Goal: Task Accomplishment & Management: Manage account settings

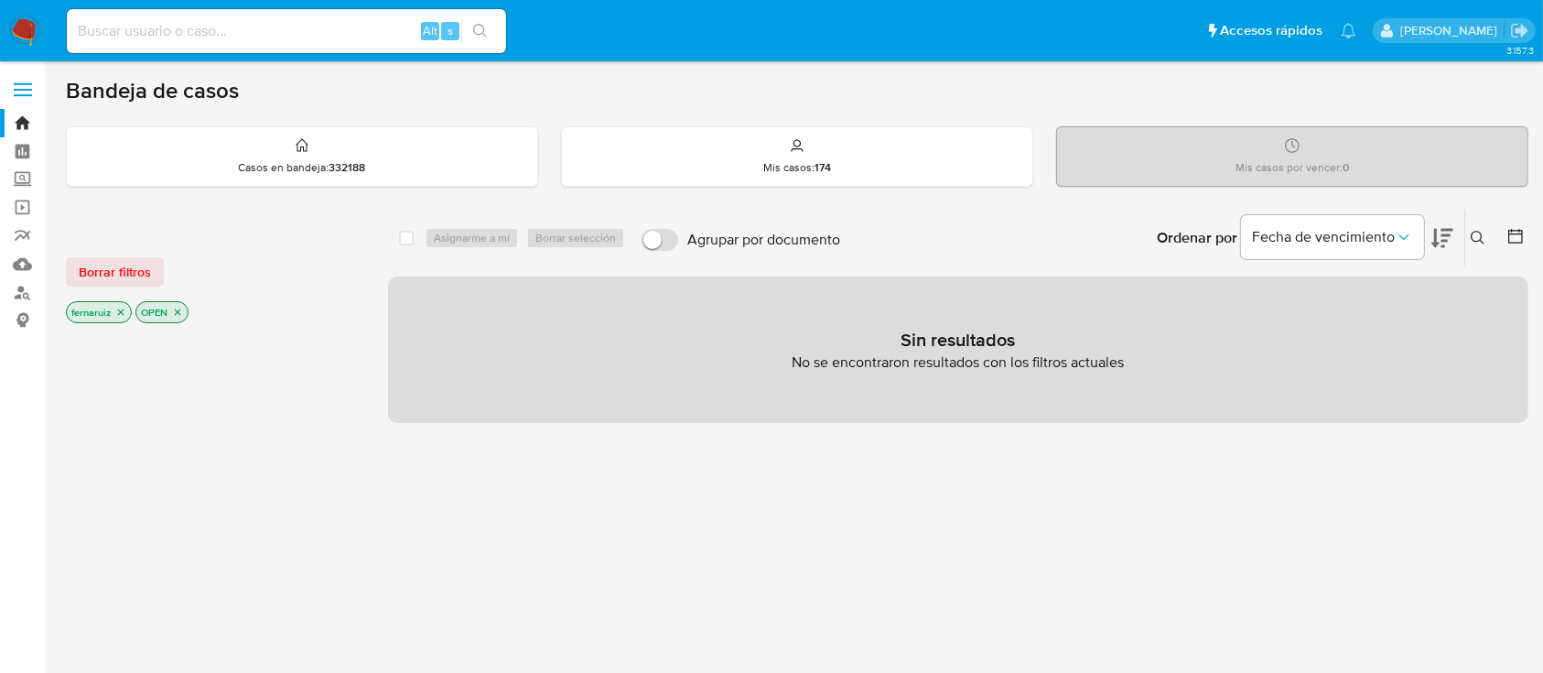
click at [36, 33] on img at bounding box center [24, 31] width 31 height 31
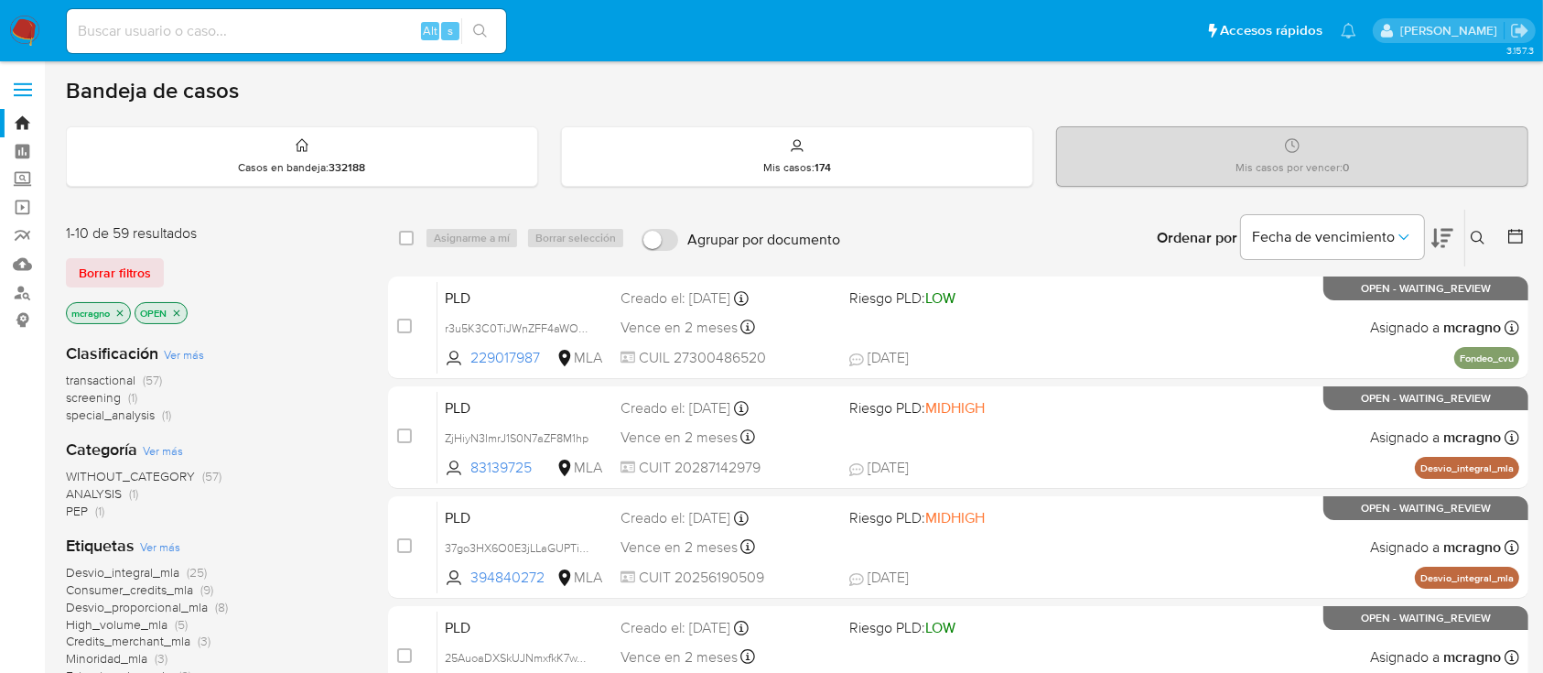
click at [178, 308] on icon "close-filter" at bounding box center [176, 313] width 11 height 11
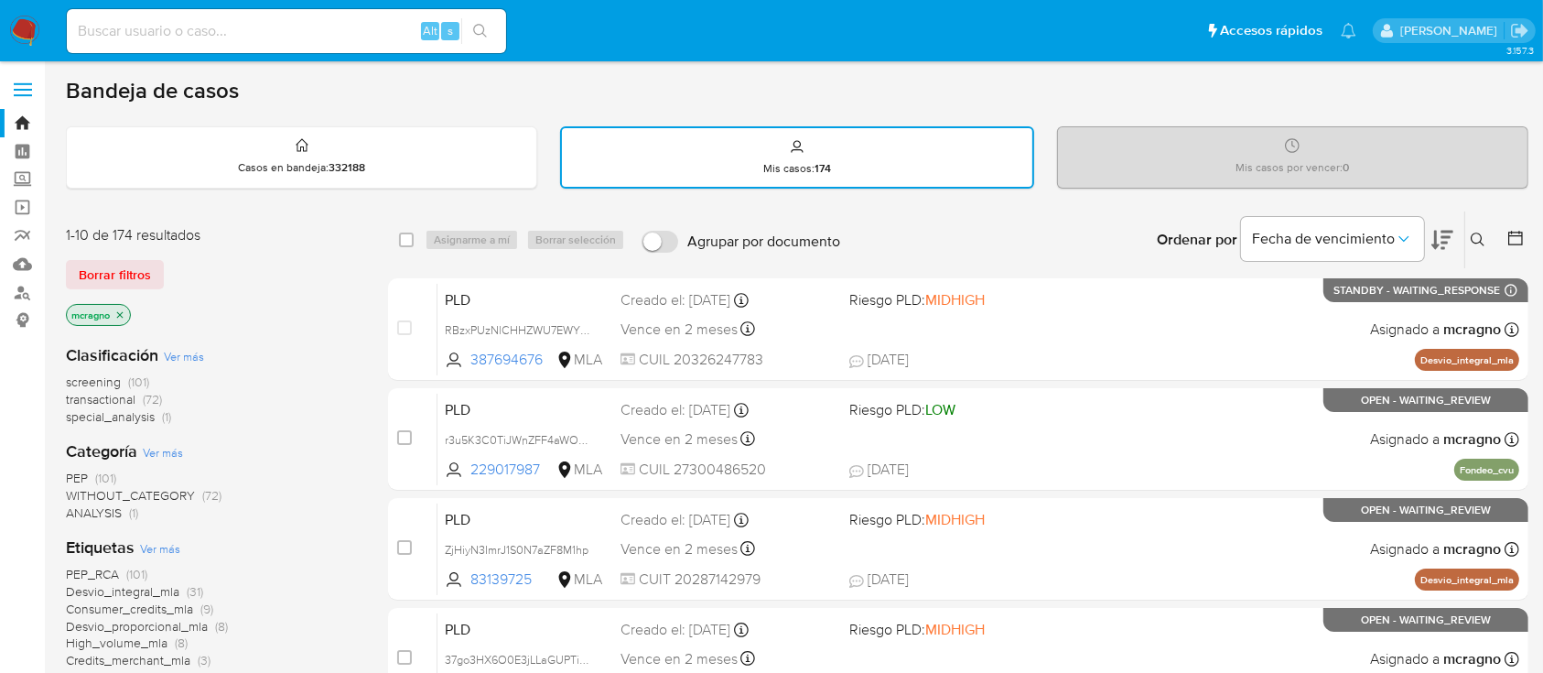
click at [119, 313] on icon "close-filter" at bounding box center [119, 314] width 11 height 11
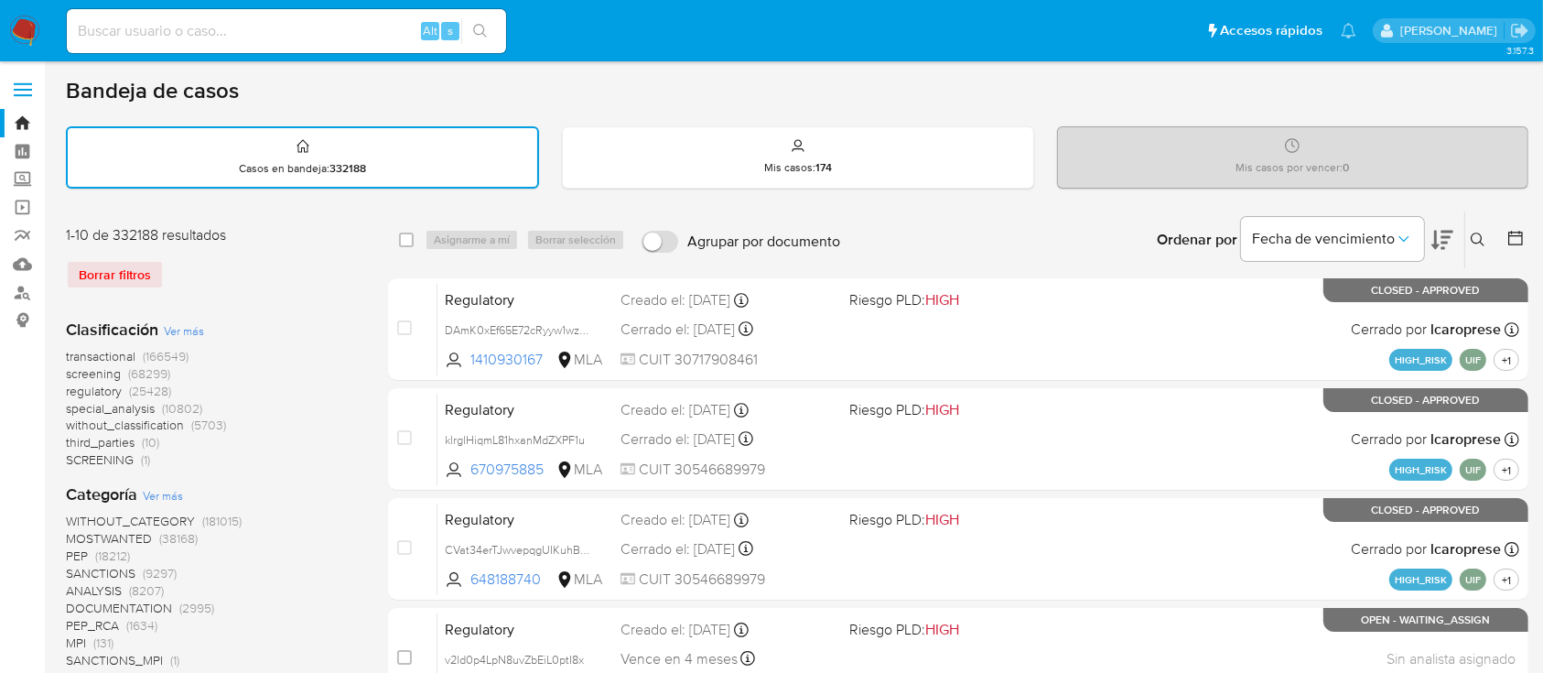
click at [1476, 238] on icon at bounding box center [1478, 239] width 15 height 15
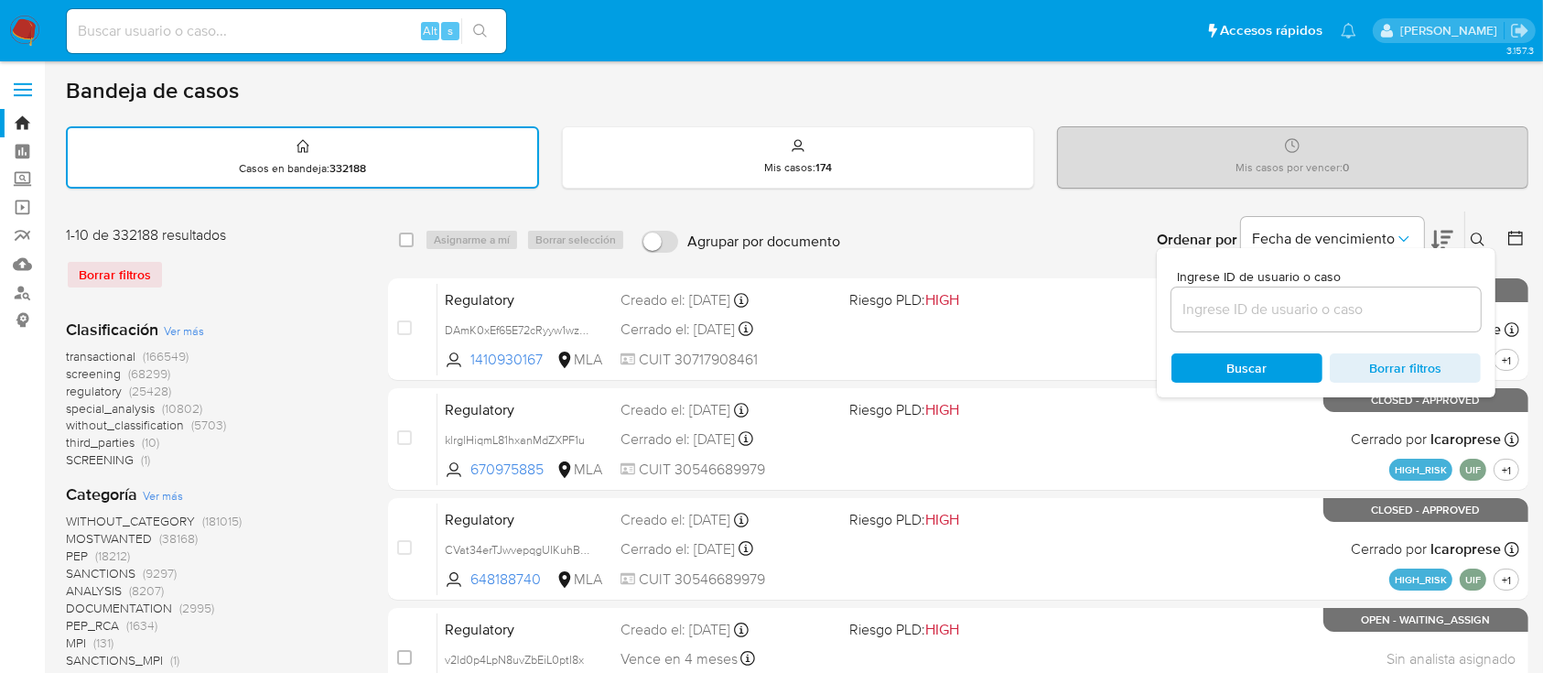
click at [1362, 314] on input at bounding box center [1326, 309] width 309 height 24
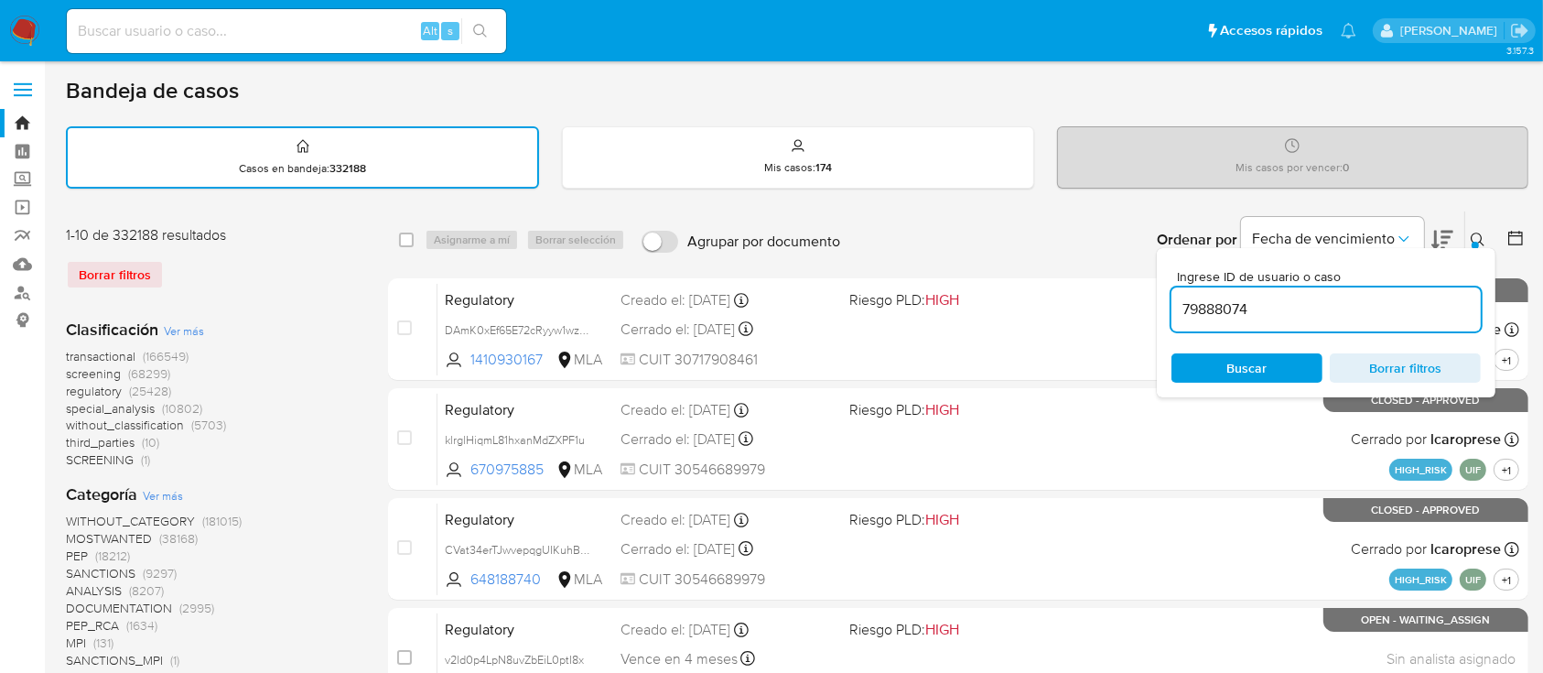
type input "79888074"
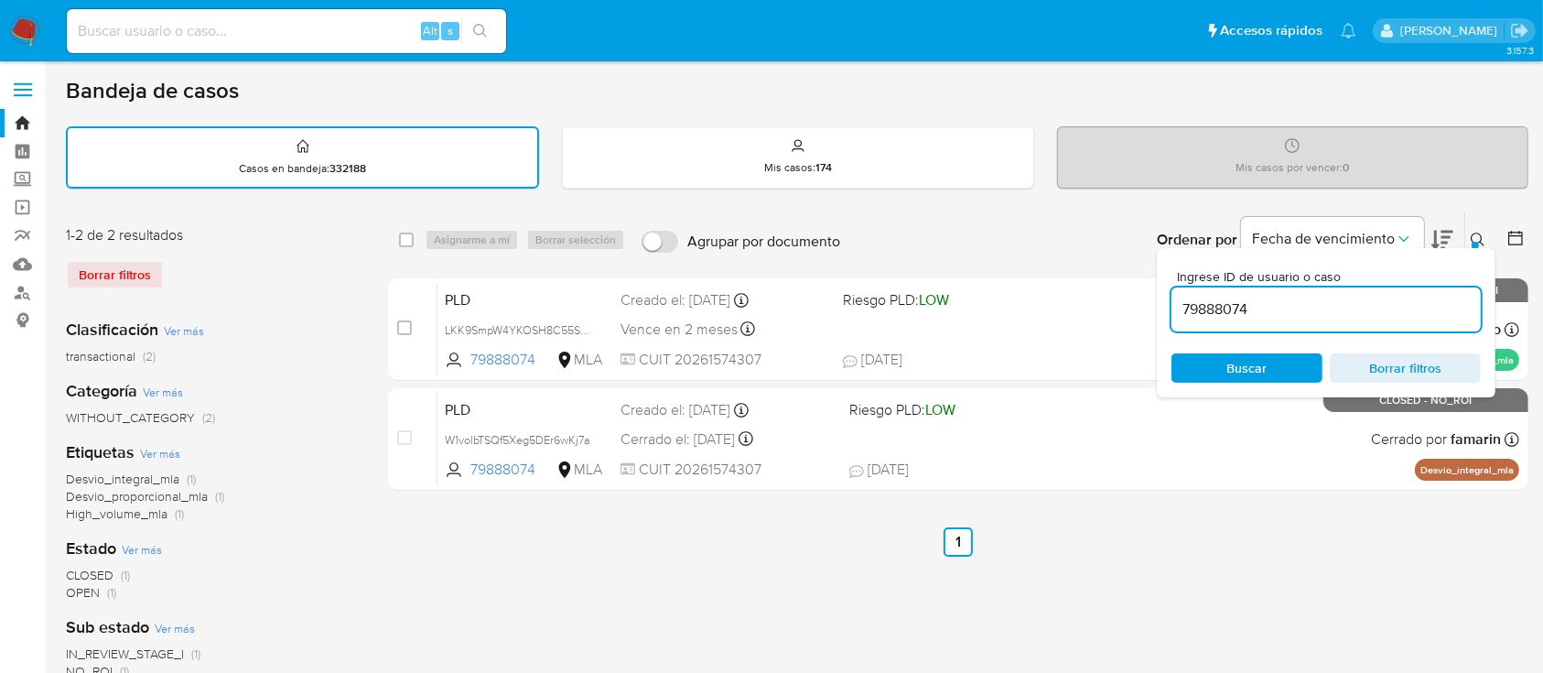
click at [1477, 230] on button at bounding box center [1480, 240] width 30 height 22
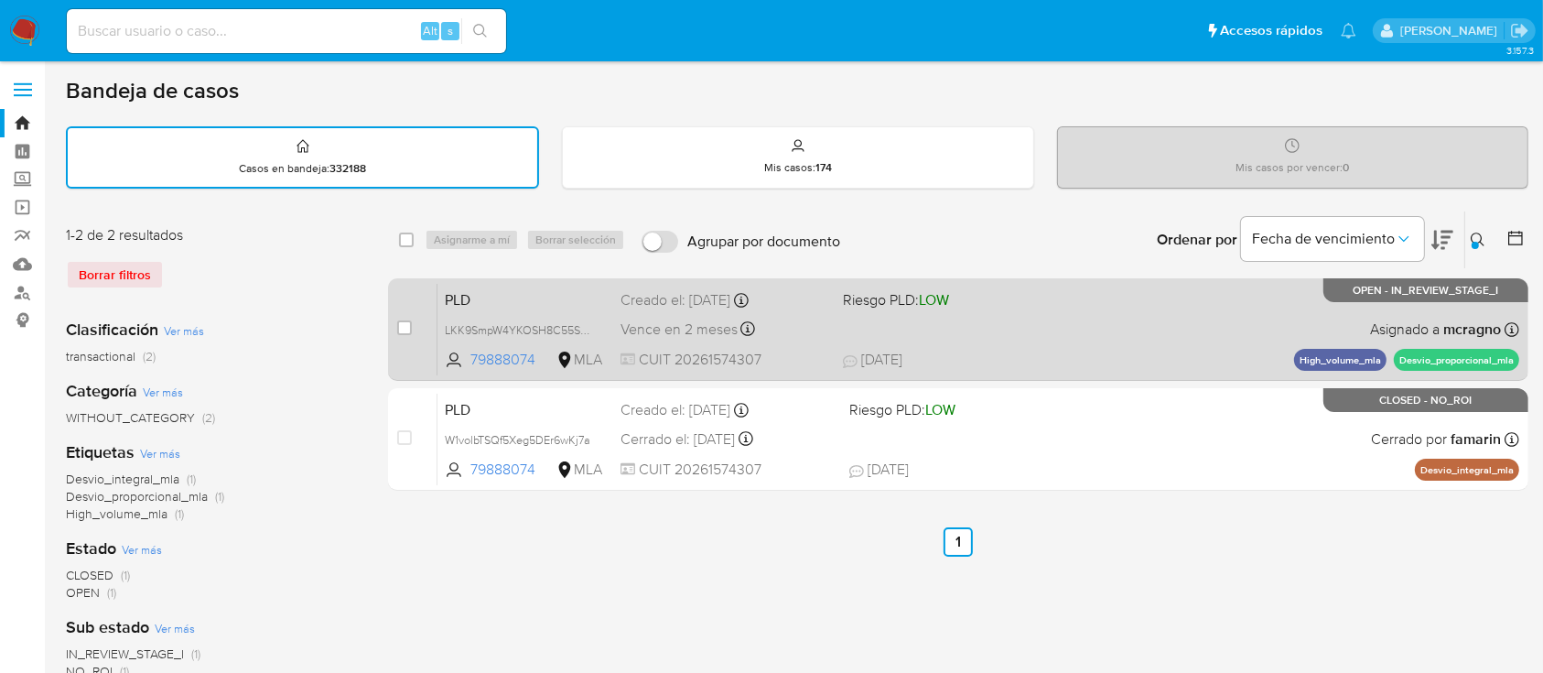
click at [1086, 327] on div "PLD LKK9SmpW4YKOSH8C55SgXx50 79888074 MLA Riesgo PLD: LOW Creado el: 12/08/2025…" at bounding box center [978, 329] width 1082 height 92
click at [587, 329] on span "LKK9SmpW4YKOSH8C55SgXx50" at bounding box center [529, 329] width 168 height 20
click at [403, 329] on input "checkbox" at bounding box center [404, 327] width 15 height 15
checkbox input "true"
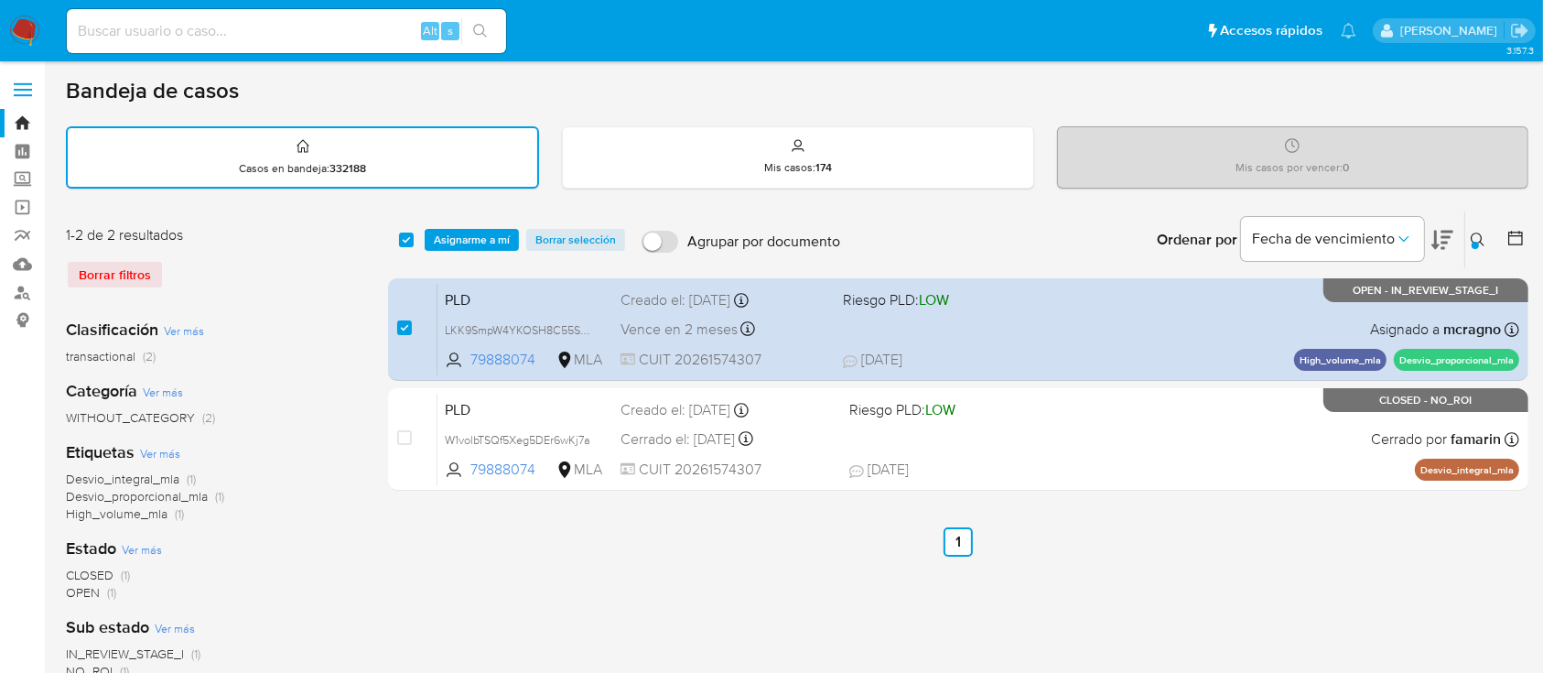
click at [480, 220] on div "select-all-cases-checkbox Asignarme a mí Borrar selección Agrupar por documento…" at bounding box center [958, 239] width 1140 height 57
click at [482, 232] on span "Asignarme a mí" at bounding box center [472, 240] width 76 height 18
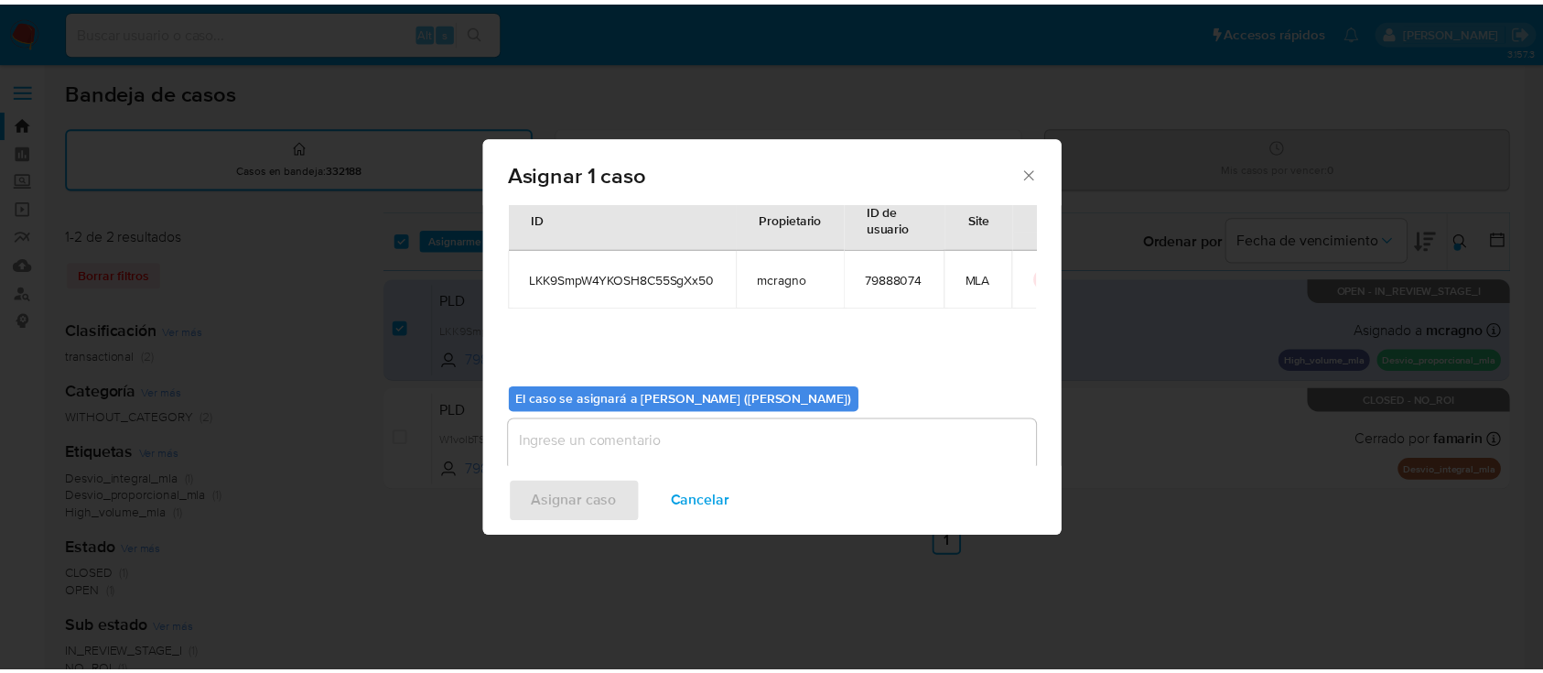
scroll to position [93, 0]
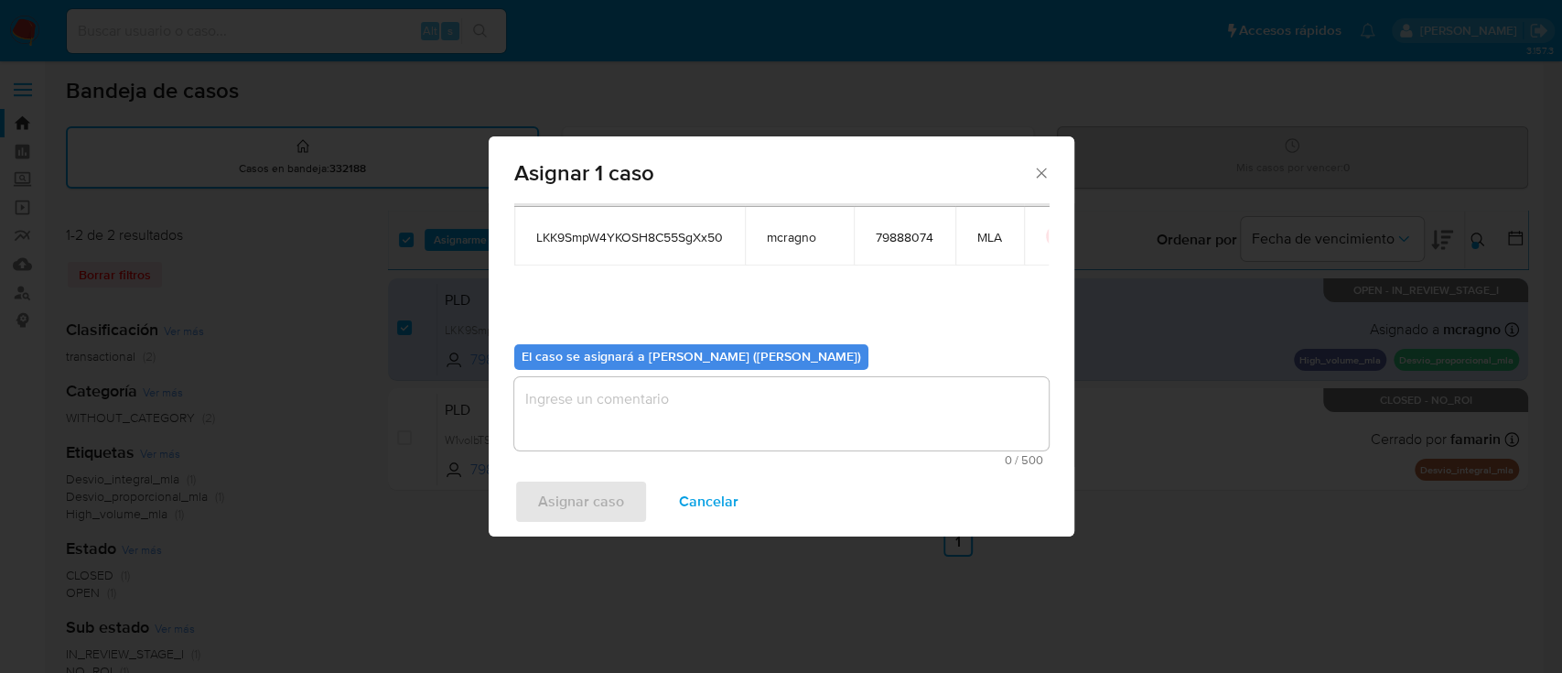
click at [594, 447] on textarea "assign-modal" at bounding box center [781, 413] width 535 height 73
click at [574, 499] on span "Asignar caso" at bounding box center [581, 501] width 86 height 40
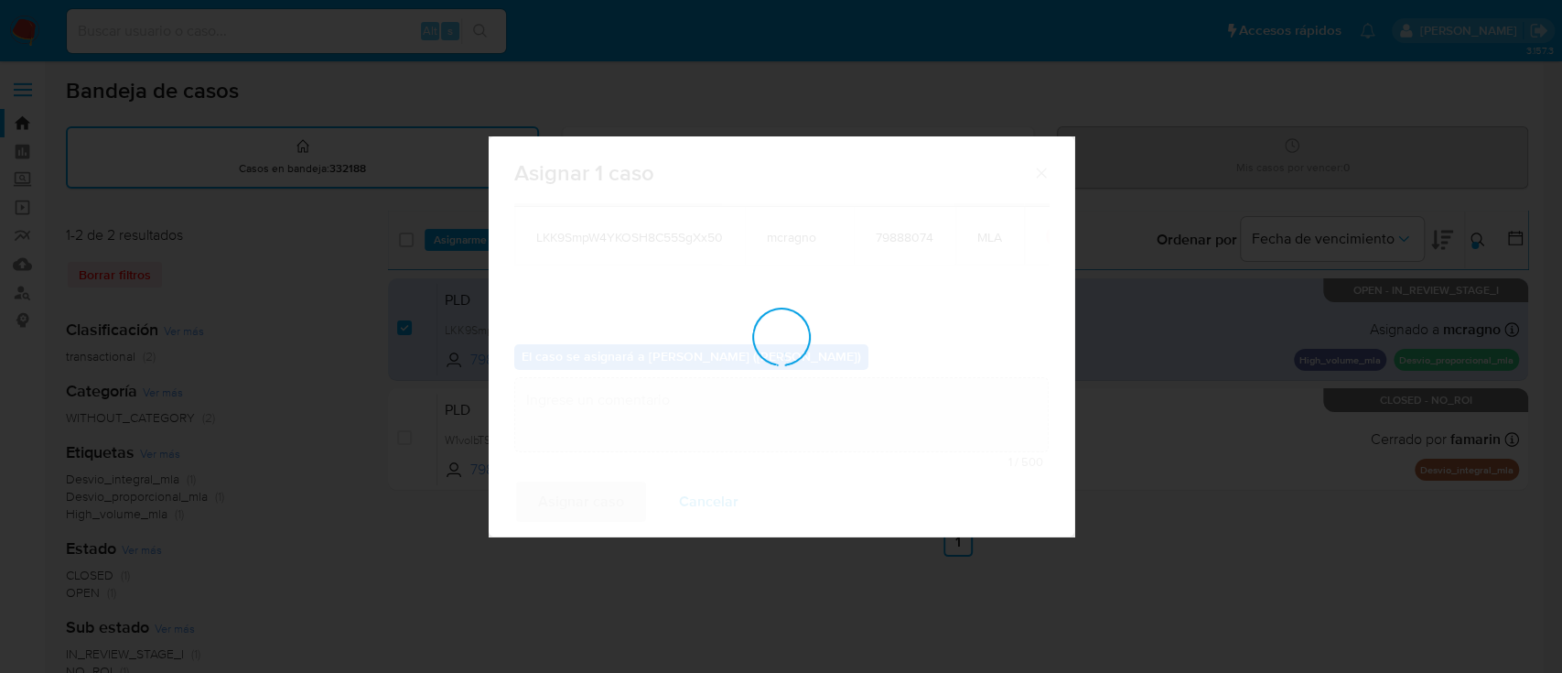
checkbox input "false"
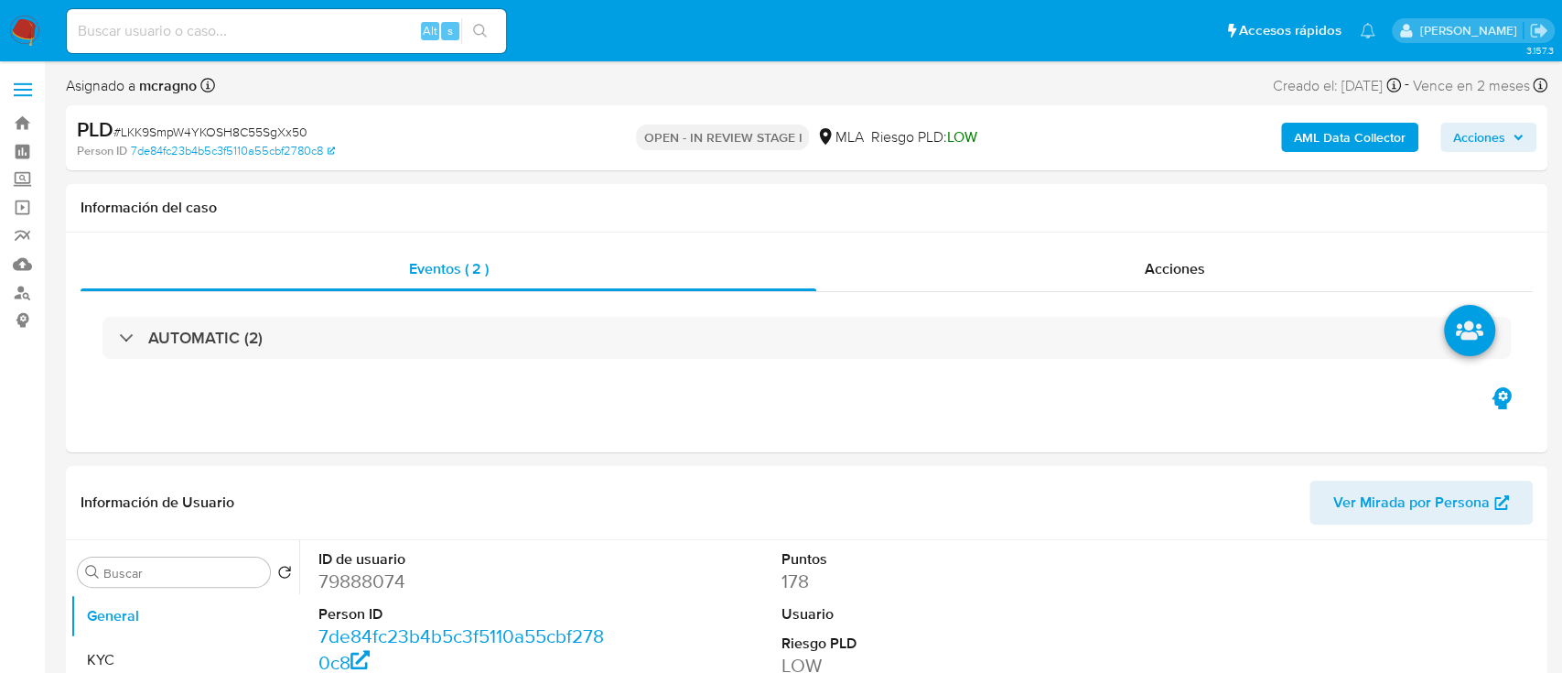
select select "10"
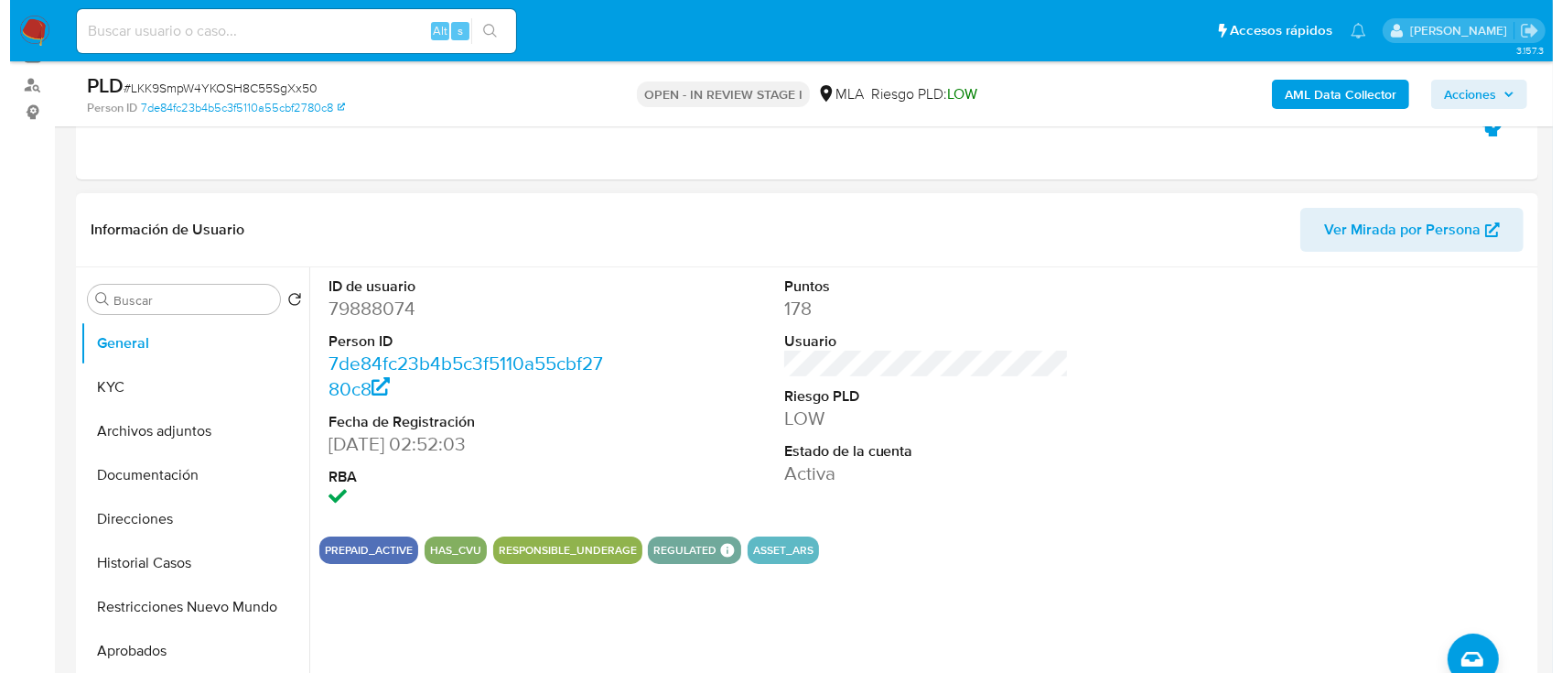
scroll to position [366, 0]
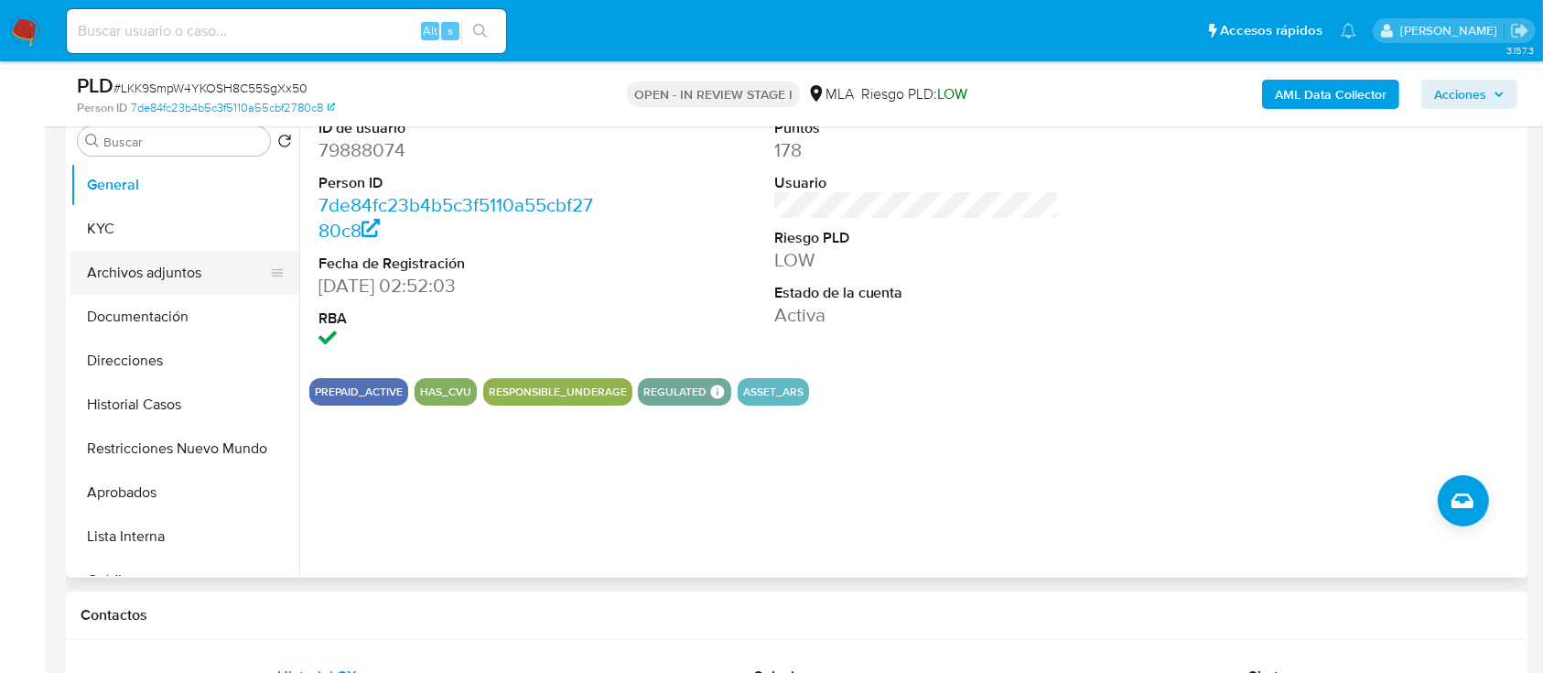
click at [171, 265] on button "Archivos adjuntos" at bounding box center [177, 273] width 214 height 44
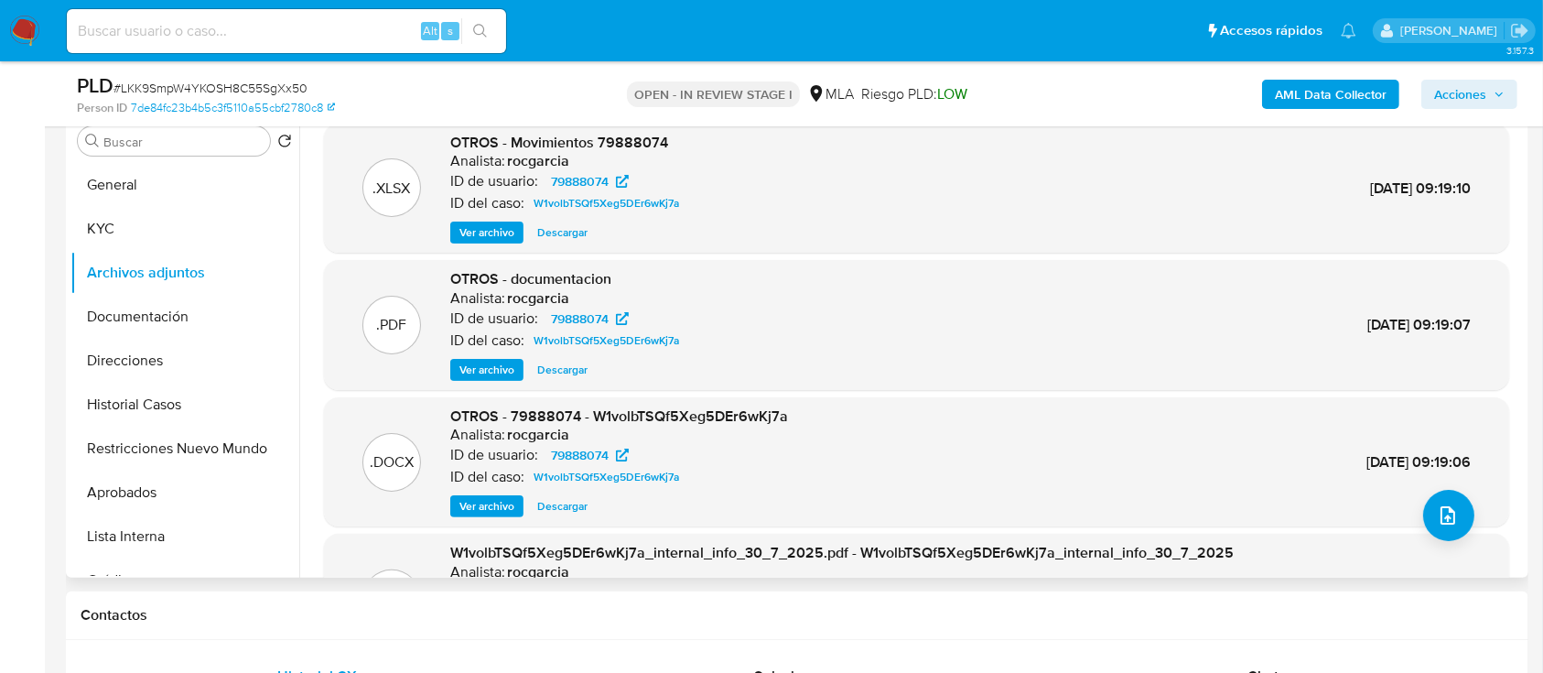
drag, startPoint x: 501, startPoint y: 501, endPoint x: 510, endPoint y: 500, distance: 9.2
click at [500, 501] on span "Ver archivo" at bounding box center [486, 506] width 55 height 18
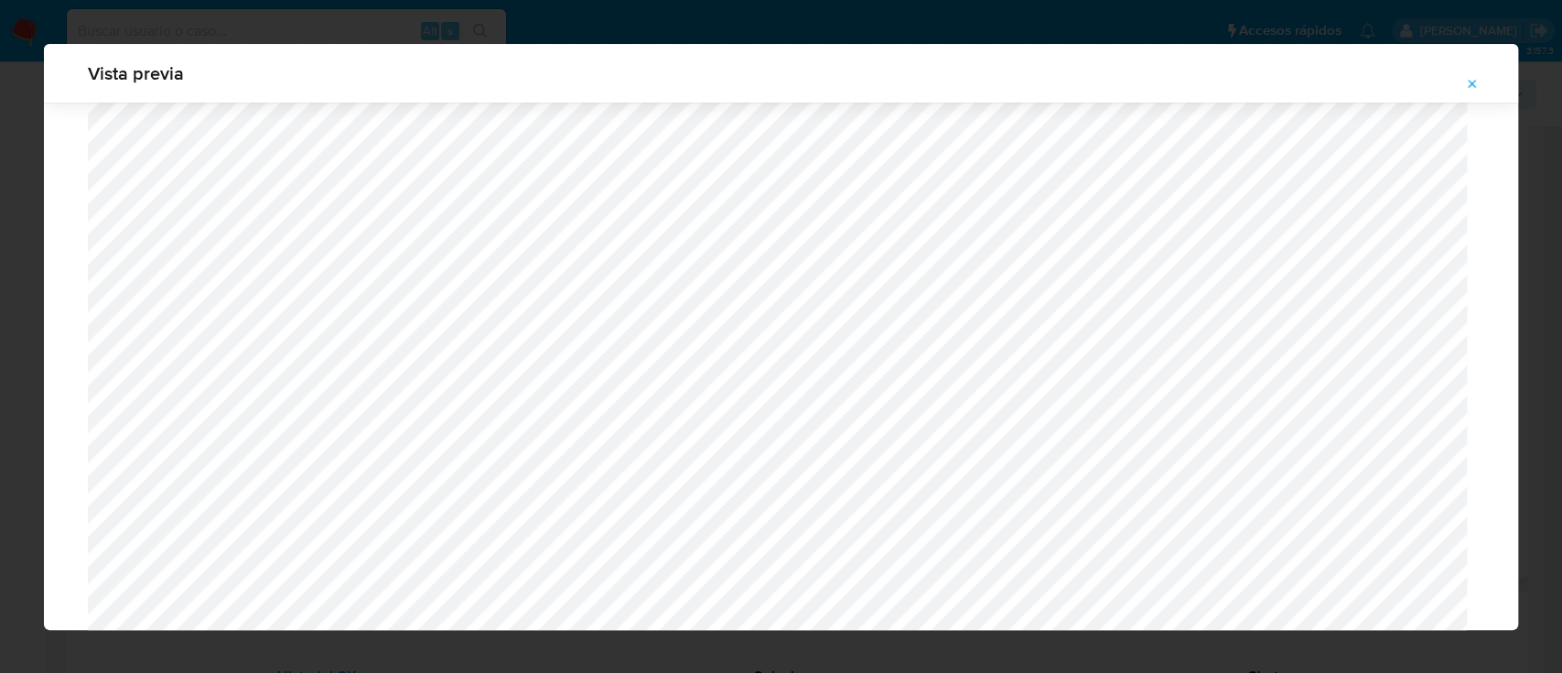
scroll to position [1550, 0]
drag, startPoint x: 1468, startPoint y: 81, endPoint x: 1435, endPoint y: 168, distance: 93.8
click at [1468, 81] on icon "Attachment preview" at bounding box center [1472, 84] width 15 height 15
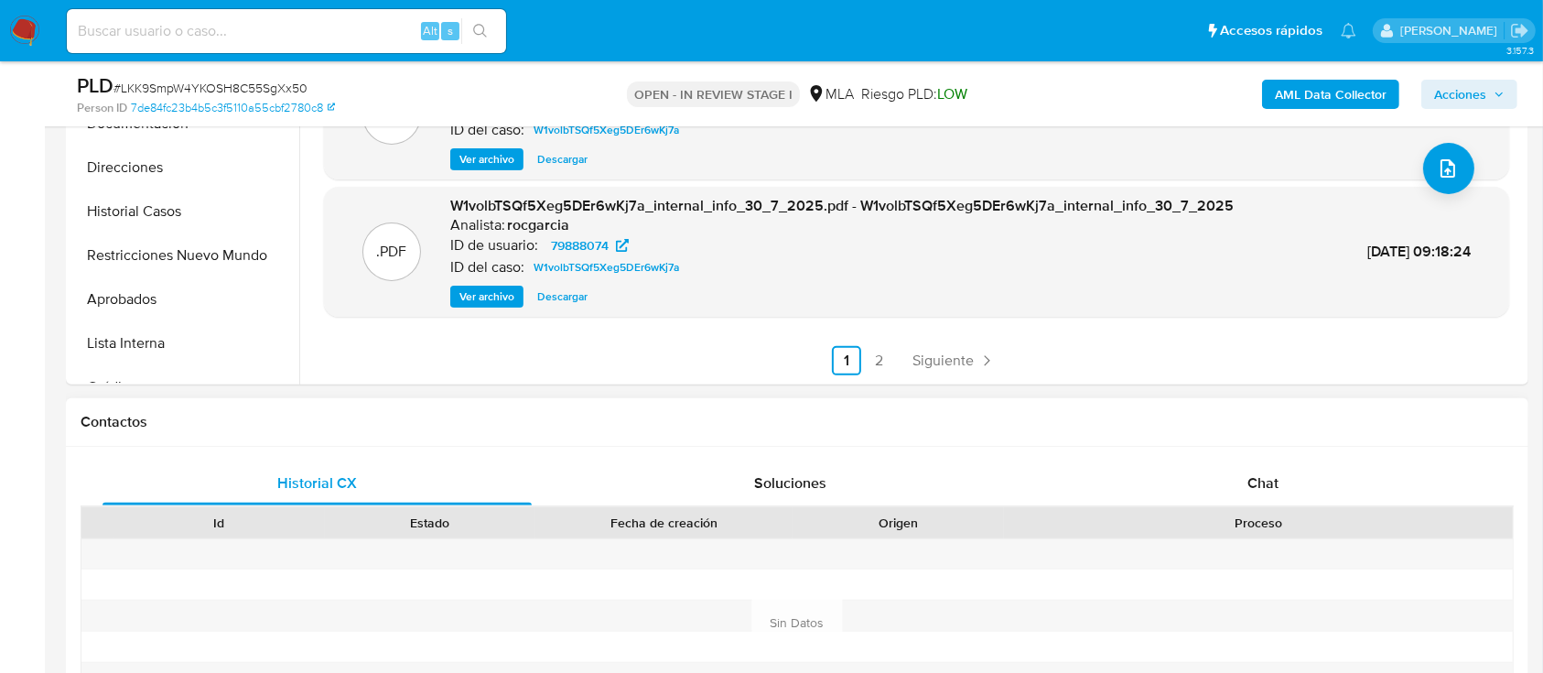
scroll to position [732, 0]
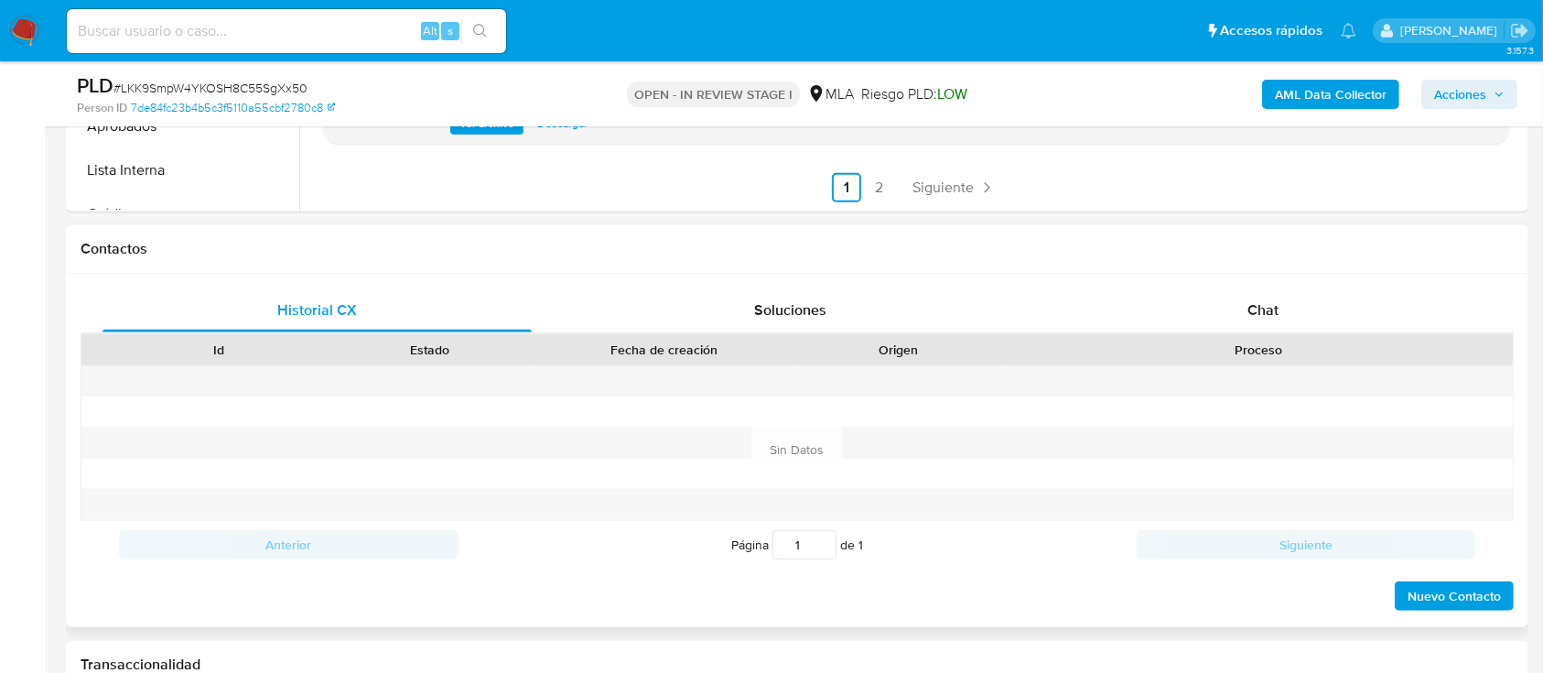
click at [1313, 342] on div "Proceso" at bounding box center [1258, 349] width 483 height 18
click at [1314, 325] on div "Chat" at bounding box center [1263, 310] width 429 height 44
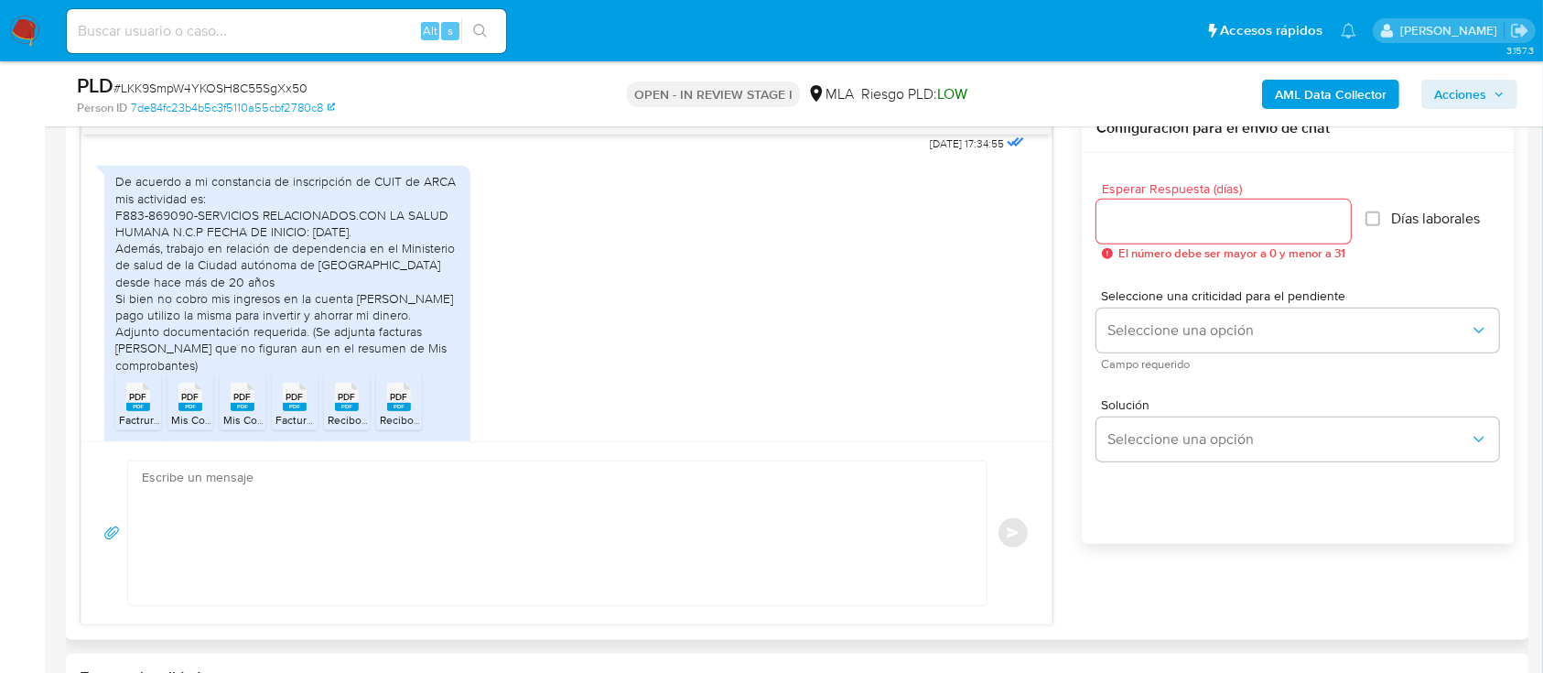
scroll to position [1111, 0]
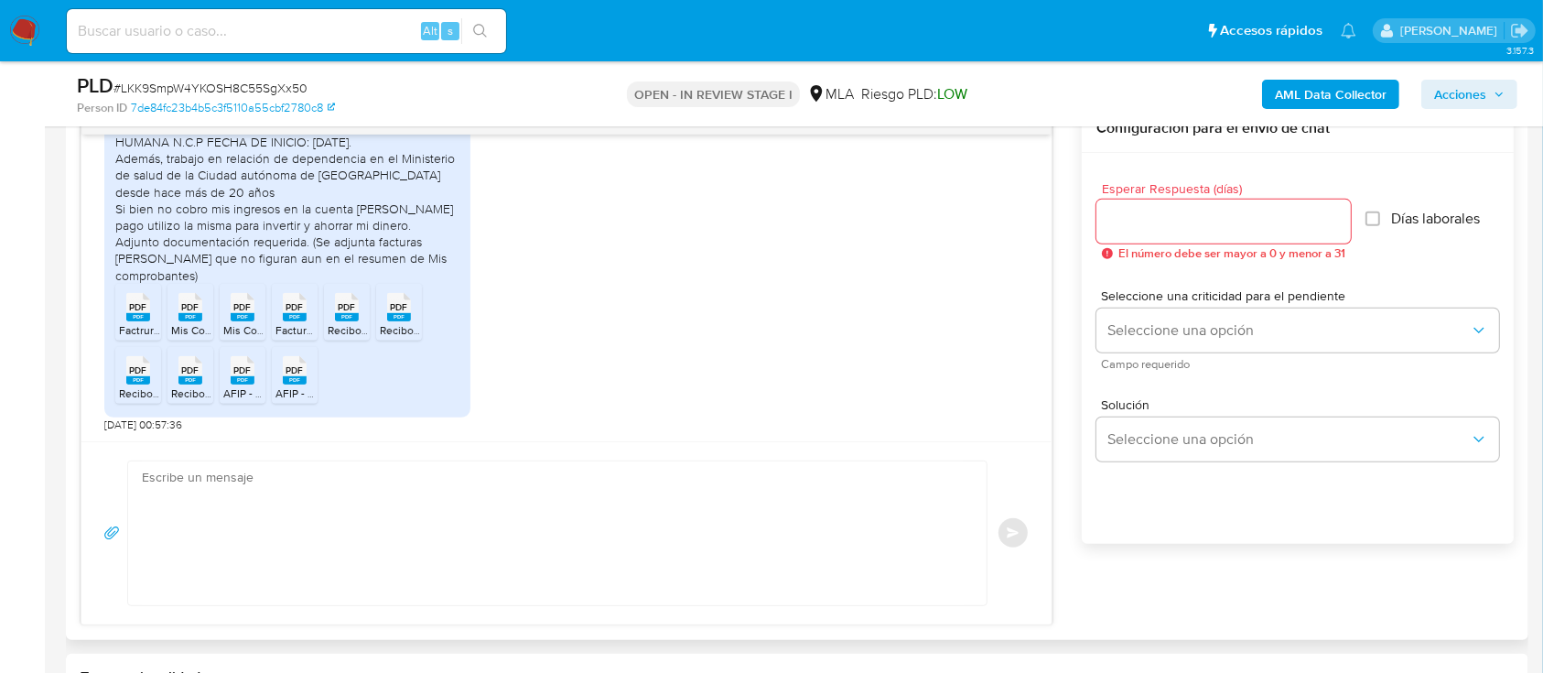
click at [142, 313] on rect at bounding box center [138, 317] width 24 height 8
click at [175, 316] on div "PDF PDF" at bounding box center [190, 305] width 38 height 36
click at [238, 313] on rect at bounding box center [243, 317] width 24 height 8
click at [286, 315] on rect at bounding box center [295, 317] width 24 height 8
click at [350, 309] on span "PDF" at bounding box center [347, 307] width 17 height 12
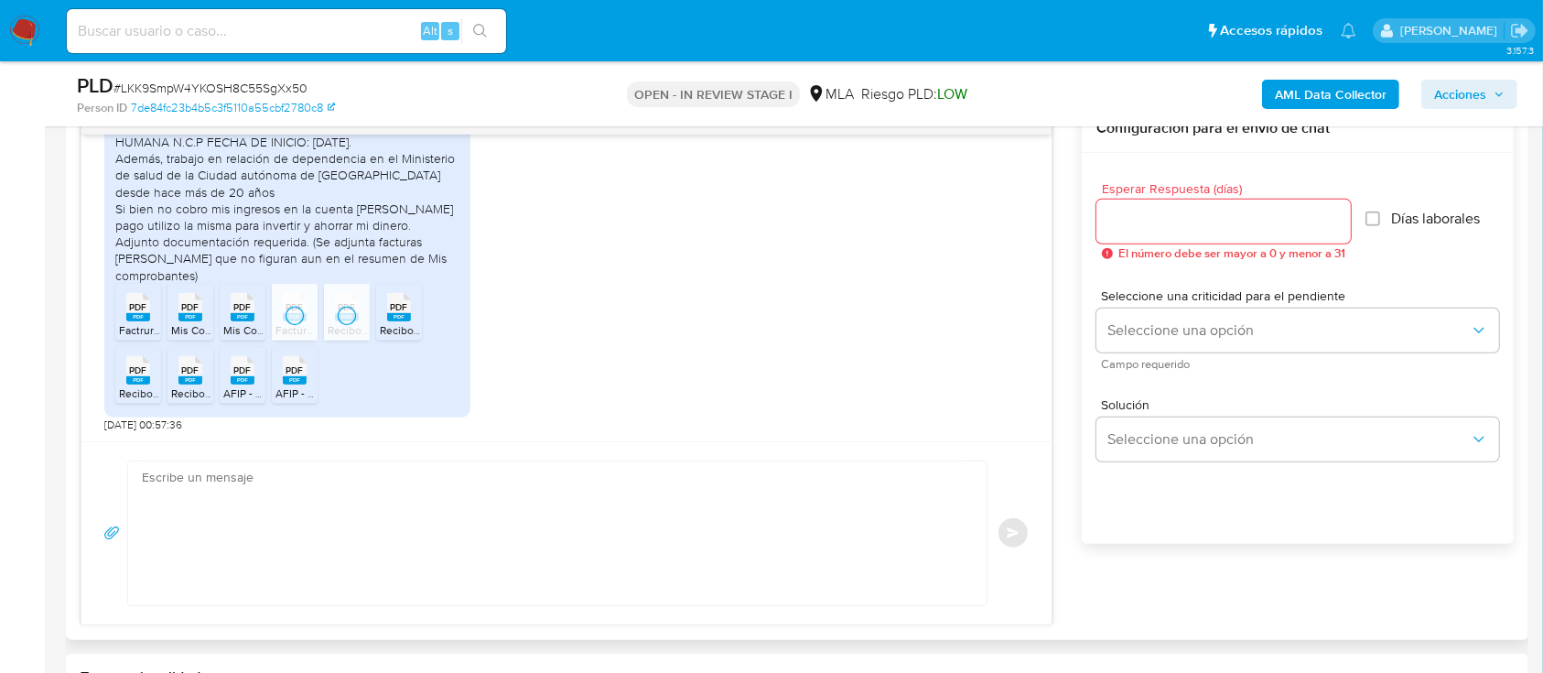
click at [388, 309] on icon at bounding box center [399, 307] width 24 height 28
click at [127, 374] on icon at bounding box center [138, 370] width 24 height 28
click at [205, 377] on div "PDF PDF" at bounding box center [190, 369] width 38 height 36
click at [254, 369] on icon at bounding box center [243, 370] width 24 height 28
click at [293, 374] on span "PDF" at bounding box center [294, 370] width 17 height 12
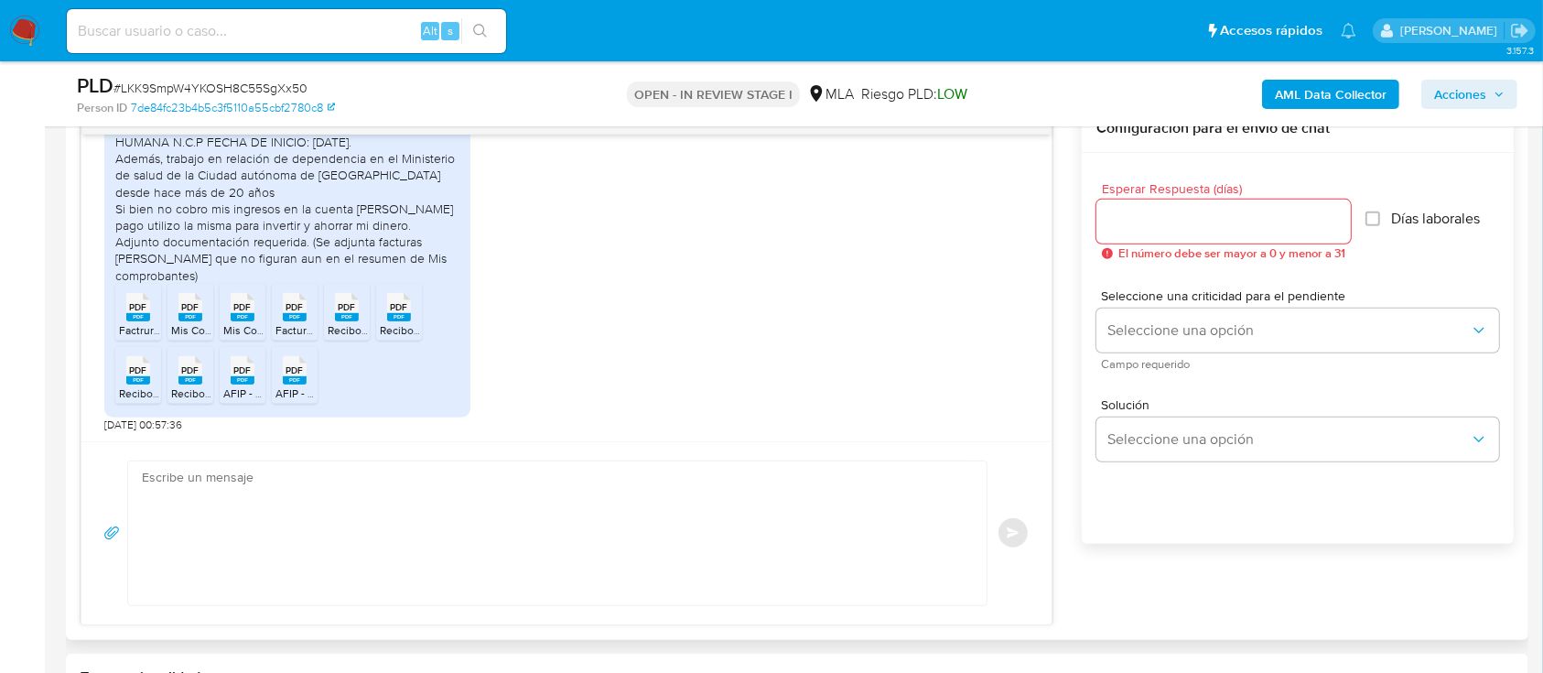
click at [610, 534] on textarea at bounding box center [553, 533] width 822 height 144
paste textarea "En fecha 12/08/2025, se generó caso bajo la regla automática de monitoreo la cu…"
type textarea "En fecha 12/08/2025, se generó caso bajo la regla automática de monitoreo la cu…"
paste textarea "Hola, ¡Muchas gracias por tu respuesta! Confirmamos la recepción de la document…"
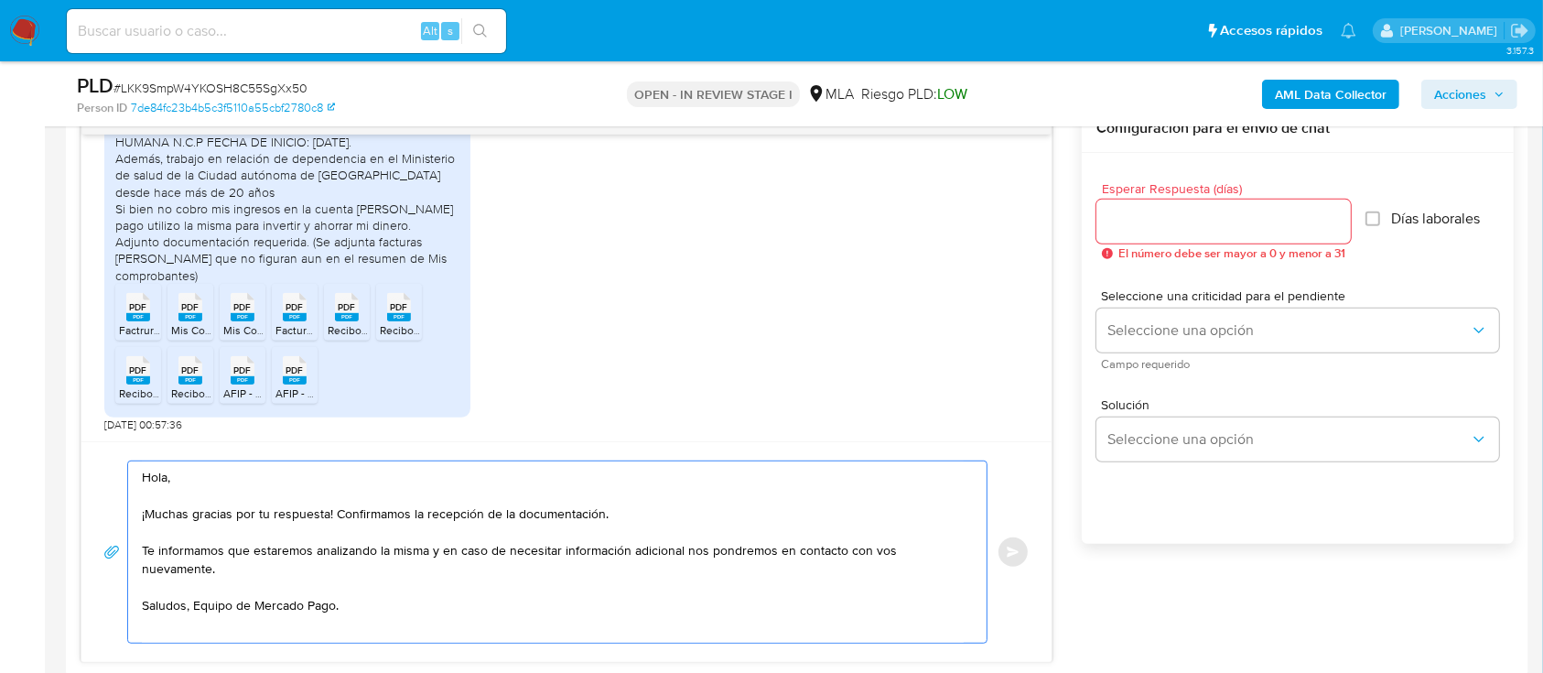
drag, startPoint x: 143, startPoint y: 550, endPoint x: 977, endPoint y: 552, distance: 834.7
click at [977, 552] on div "Hola, ¡Muchas gracias por tu respuesta! Confirmamos la recepción de la document…" at bounding box center [552, 551] width 849 height 181
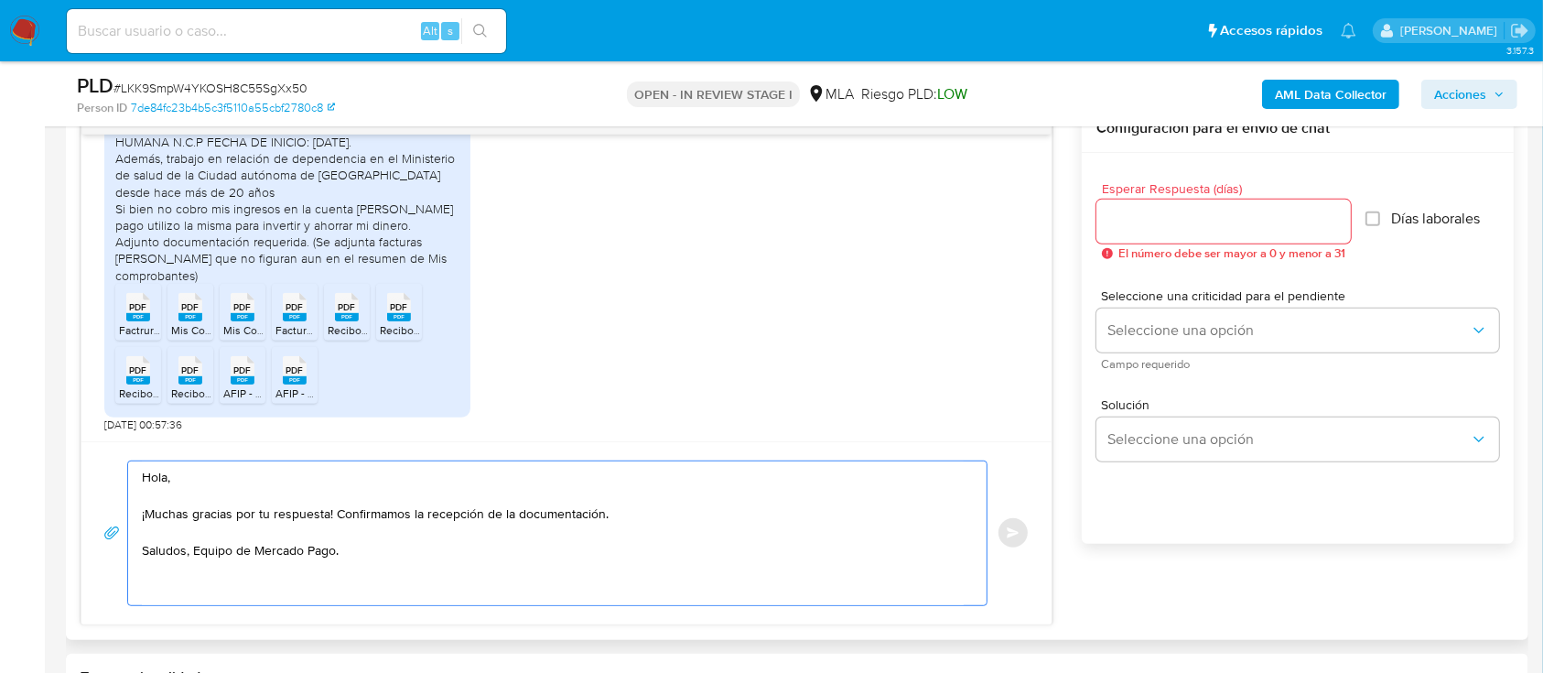
type textarea "Hola, ¡Muchas gracias por tu respuesta! Confirmamos la recepción de la document…"
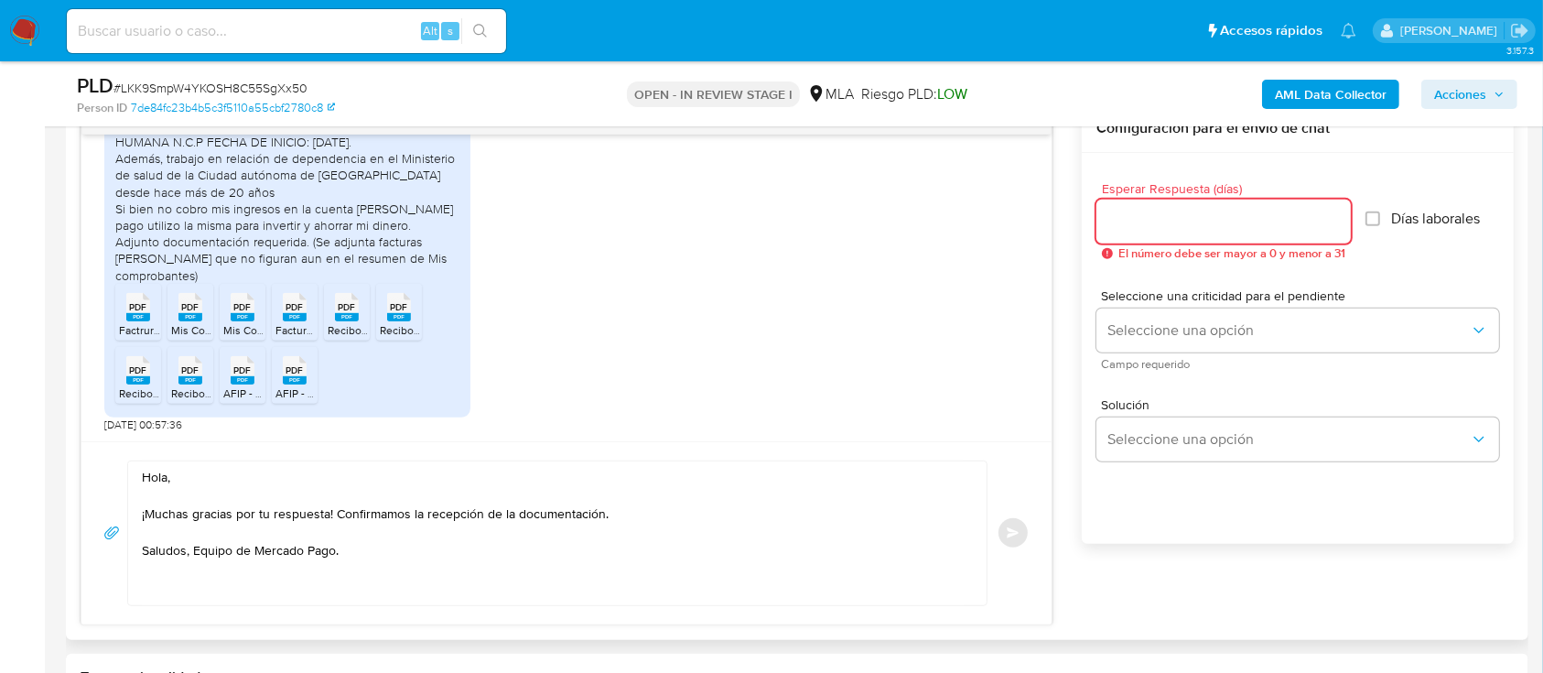
click at [1202, 223] on input "Esperar Respuesta (días)" at bounding box center [1223, 222] width 254 height 24
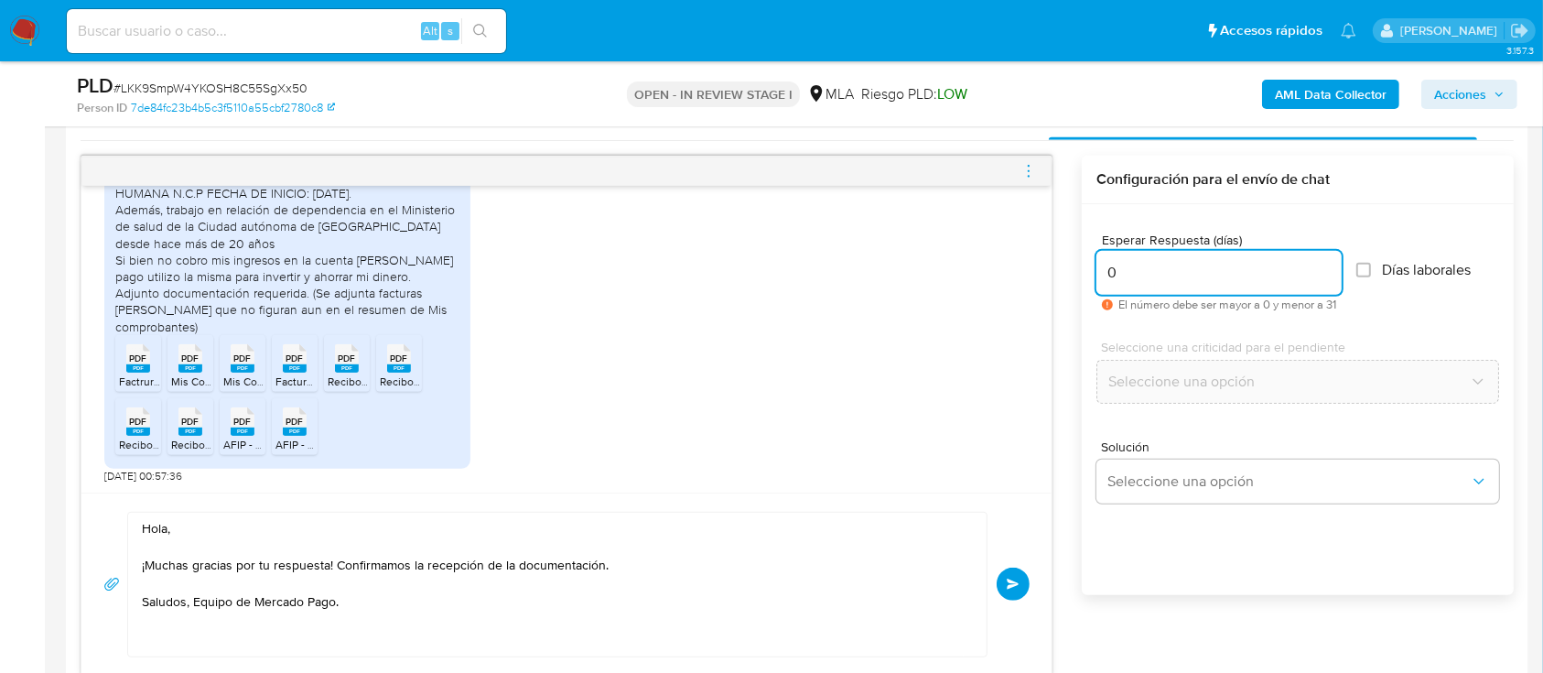
scroll to position [976, 0]
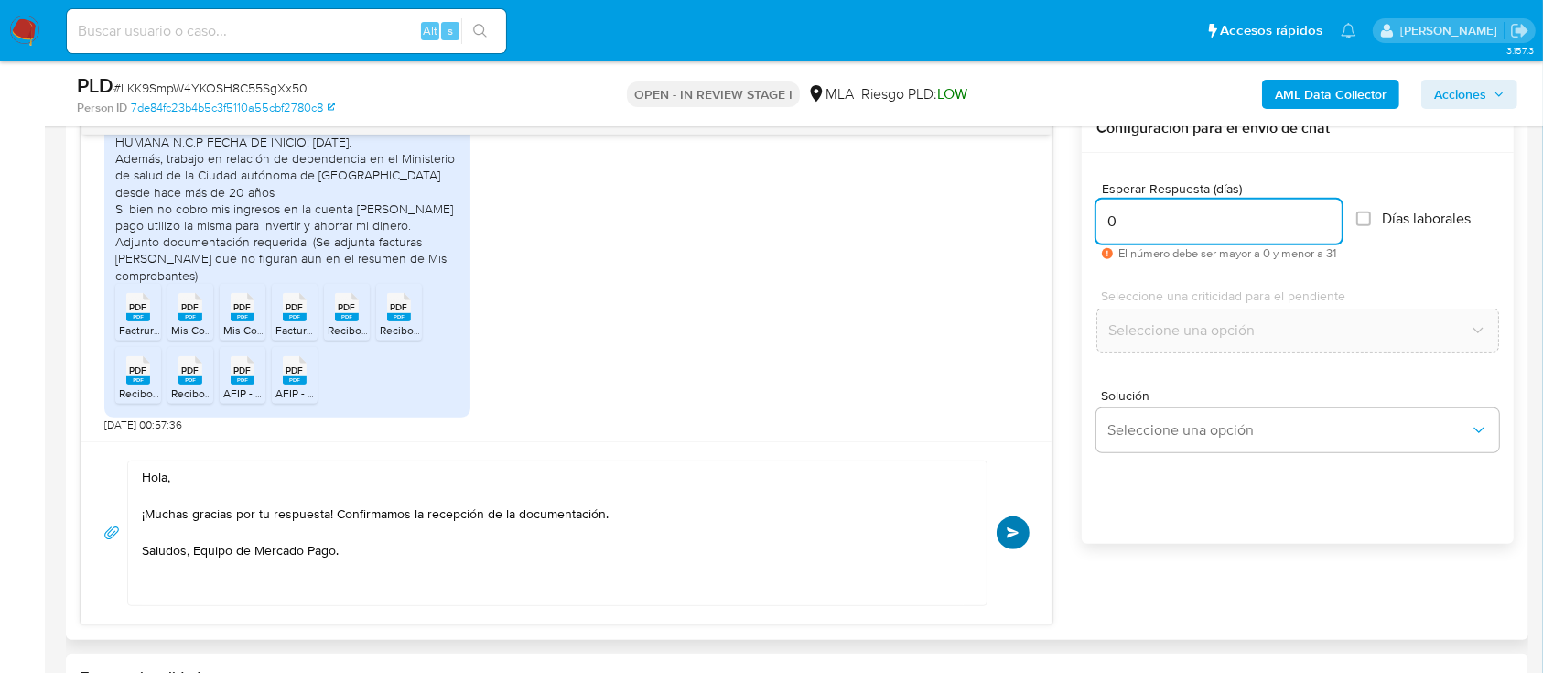
type input "0"
click at [1025, 523] on button "Enviar" at bounding box center [1013, 532] width 33 height 33
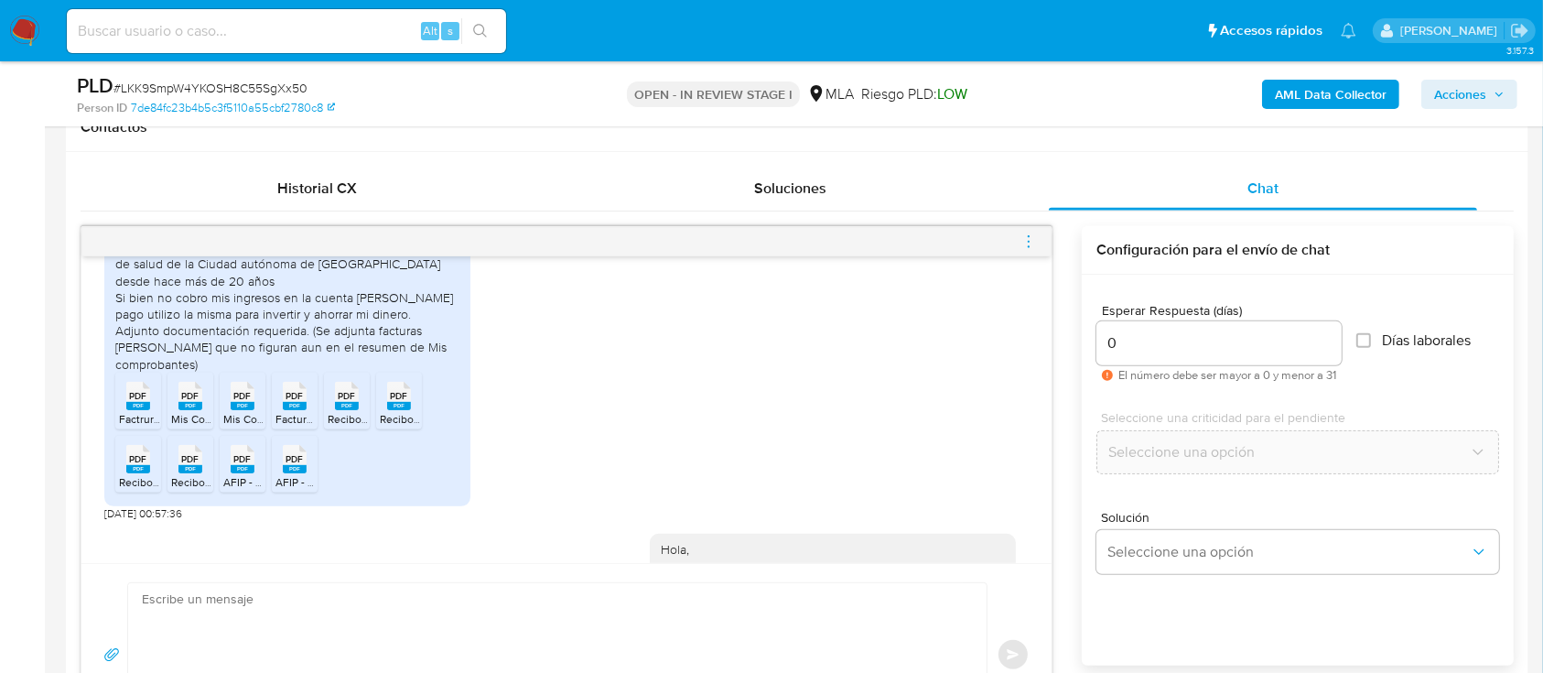
scroll to position [1264, 0]
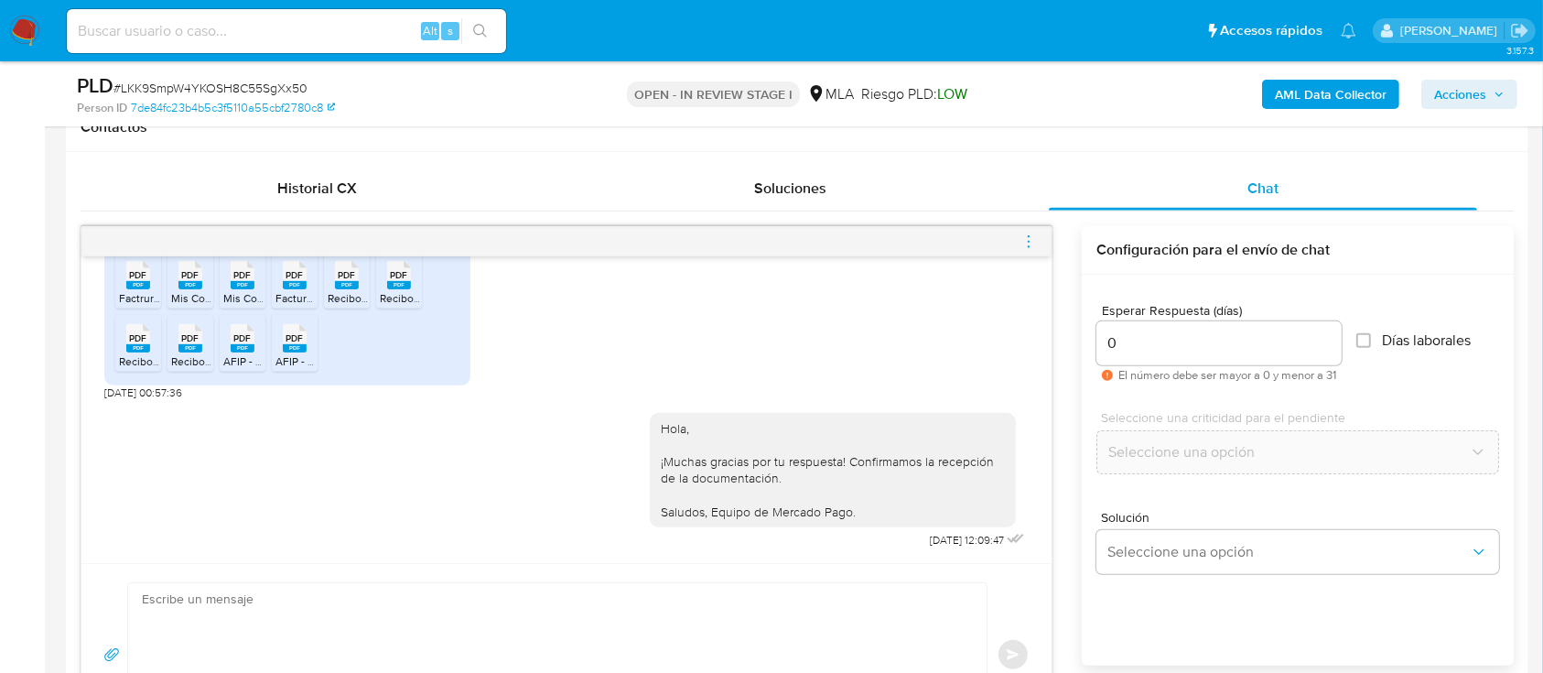
click at [1031, 244] on icon "menu-action" at bounding box center [1028, 241] width 16 height 16
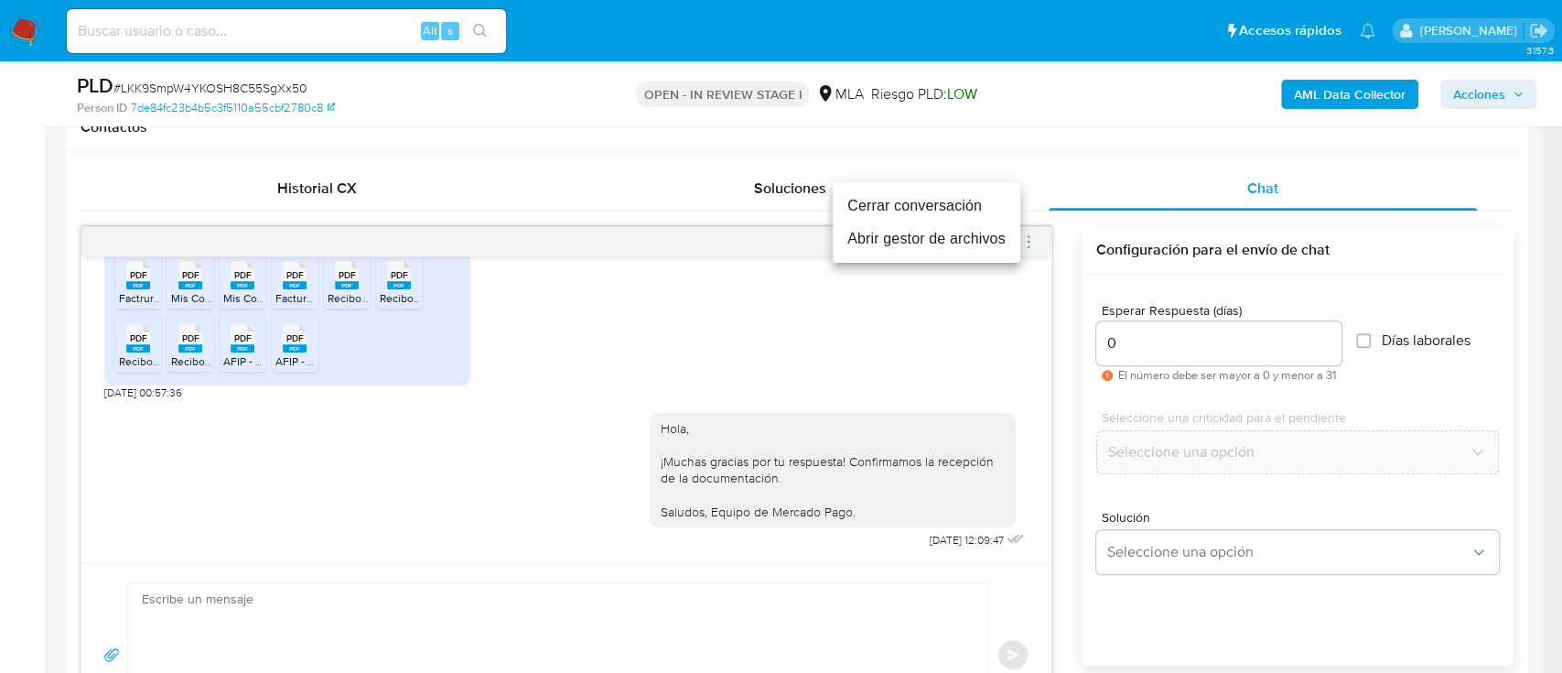
click at [905, 201] on li "Cerrar conversación" at bounding box center [927, 205] width 188 height 33
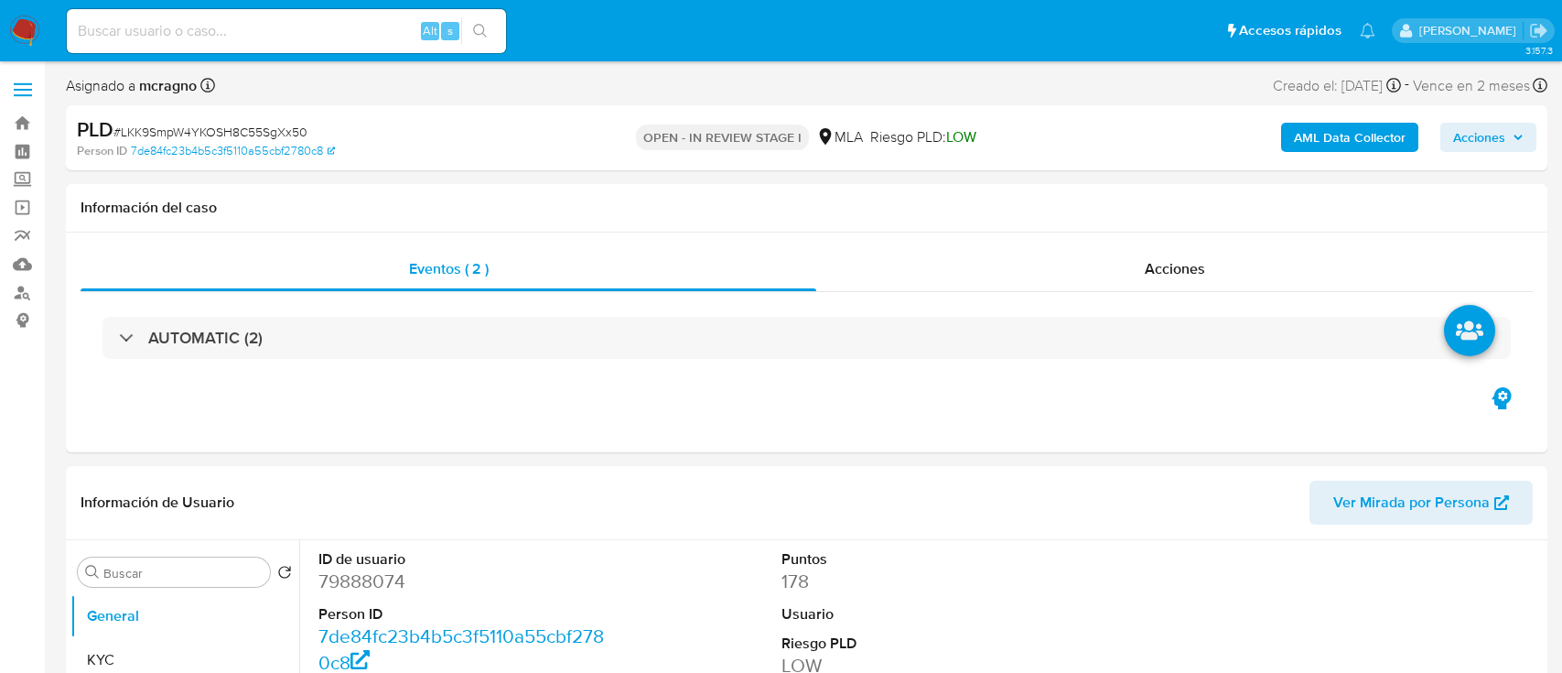
select select "10"
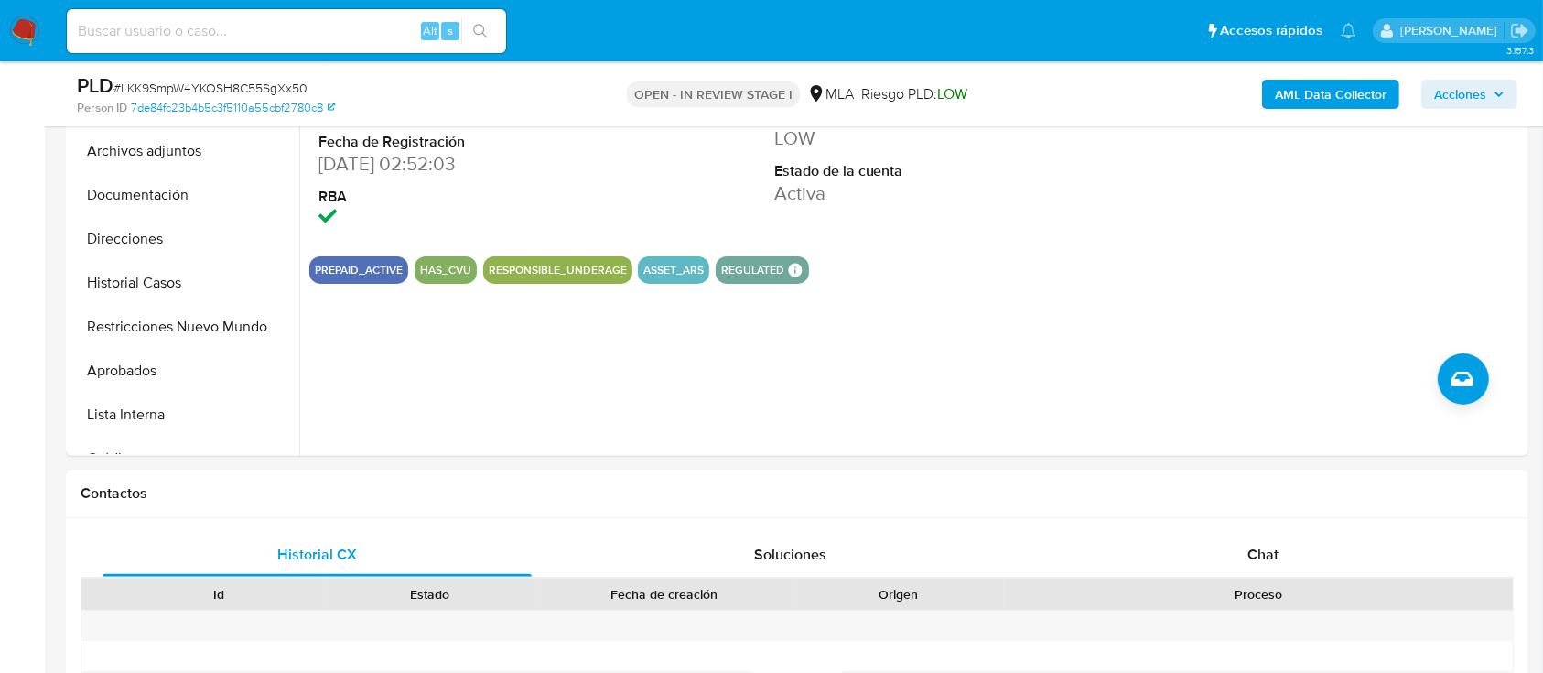
click at [1347, 547] on div "Chat" at bounding box center [1263, 555] width 429 height 44
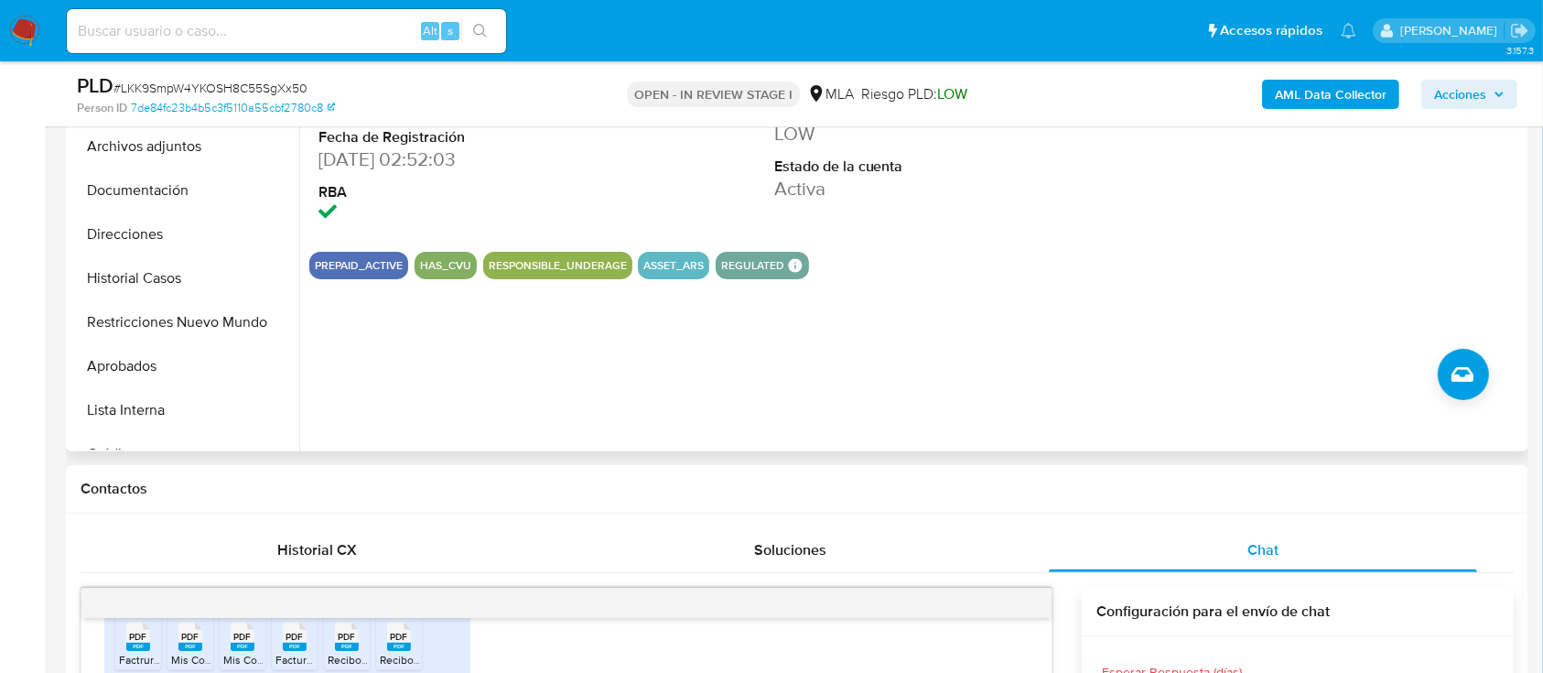
scroll to position [488, 0]
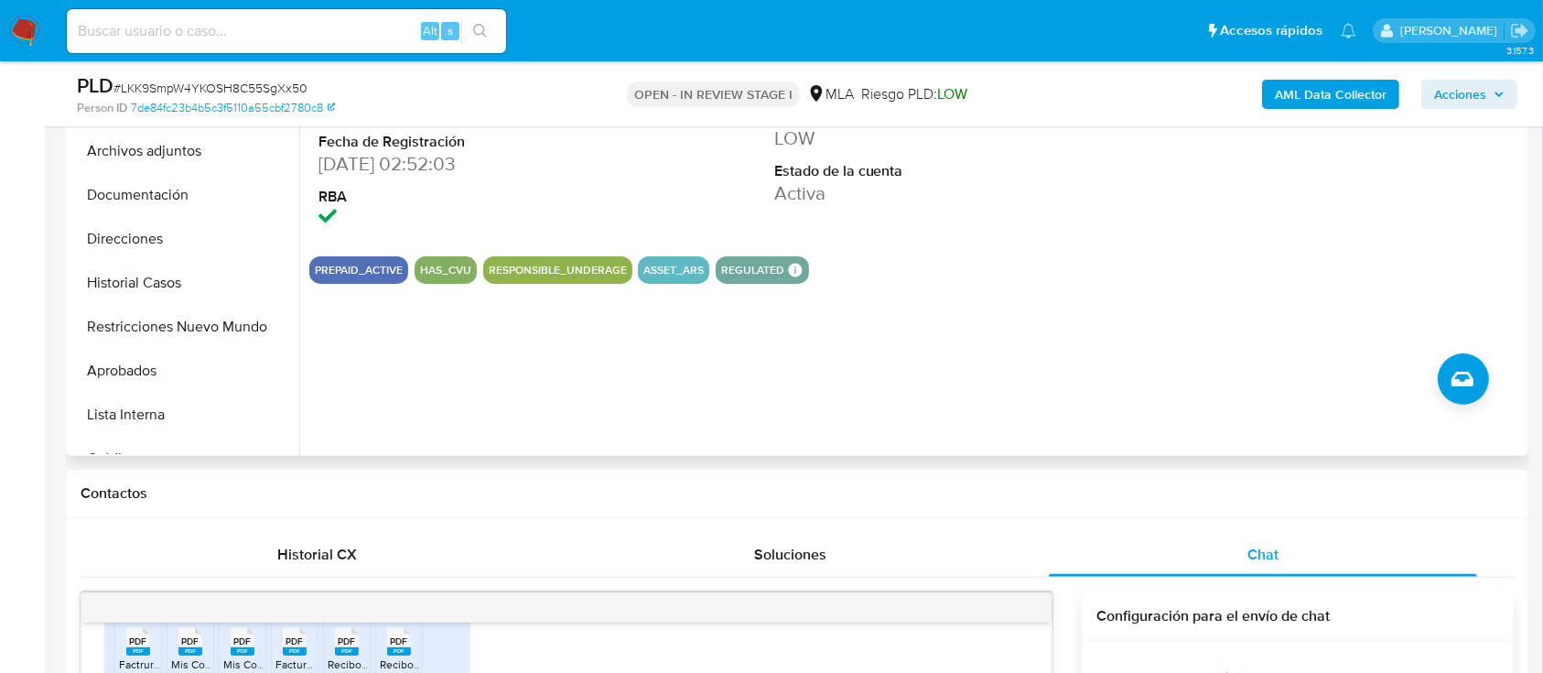
drag, startPoint x: 195, startPoint y: 158, endPoint x: 422, endPoint y: 257, distance: 247.6
click at [195, 157] on button "Archivos adjuntos" at bounding box center [184, 151] width 229 height 44
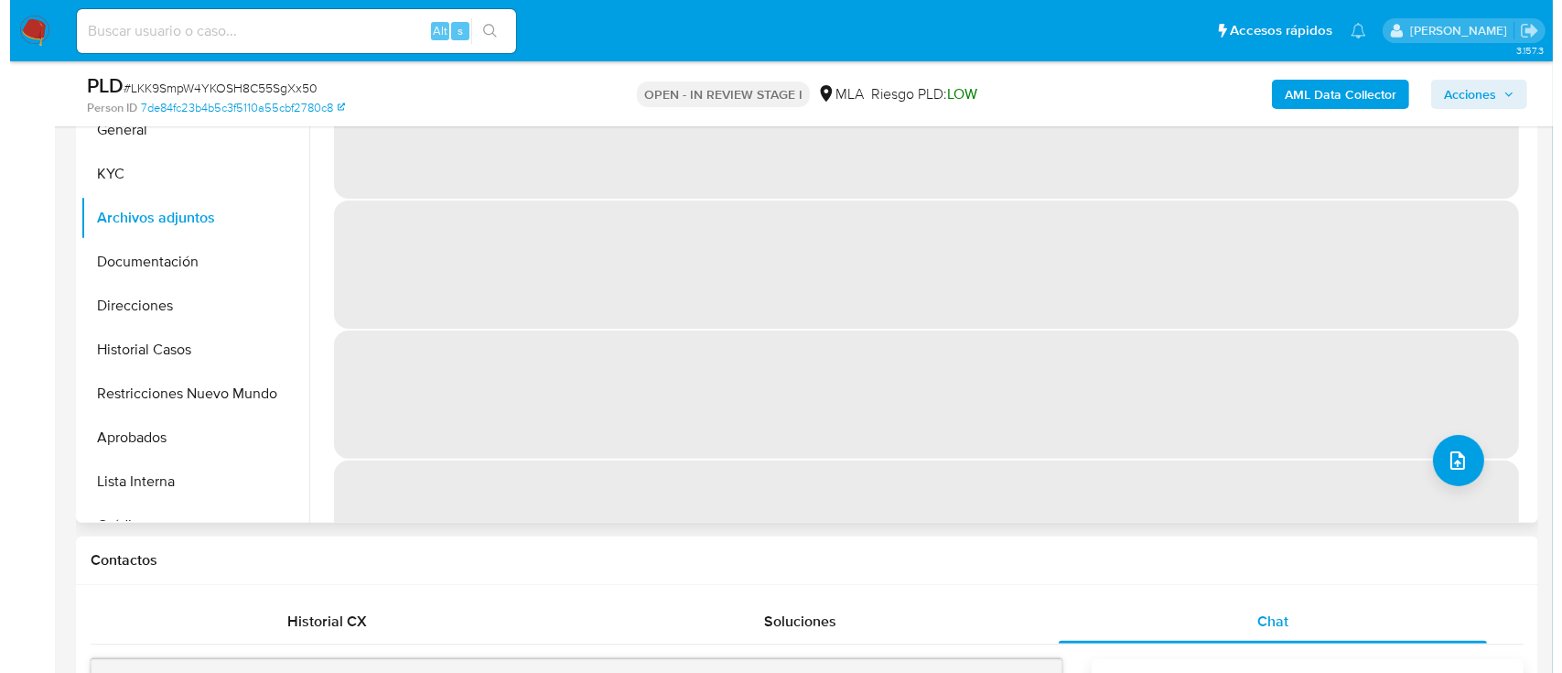
scroll to position [366, 0]
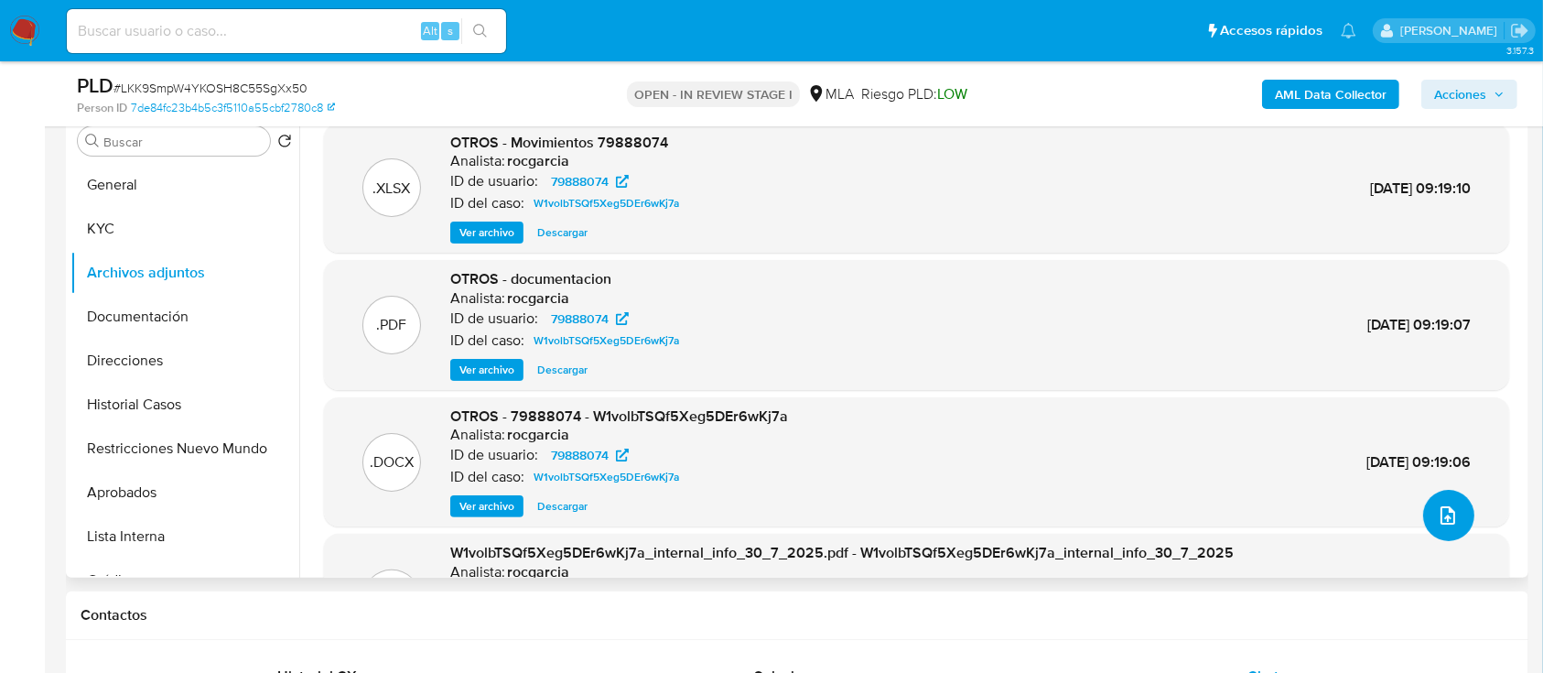
click at [1442, 521] on icon "upload-file" at bounding box center [1448, 515] width 22 height 22
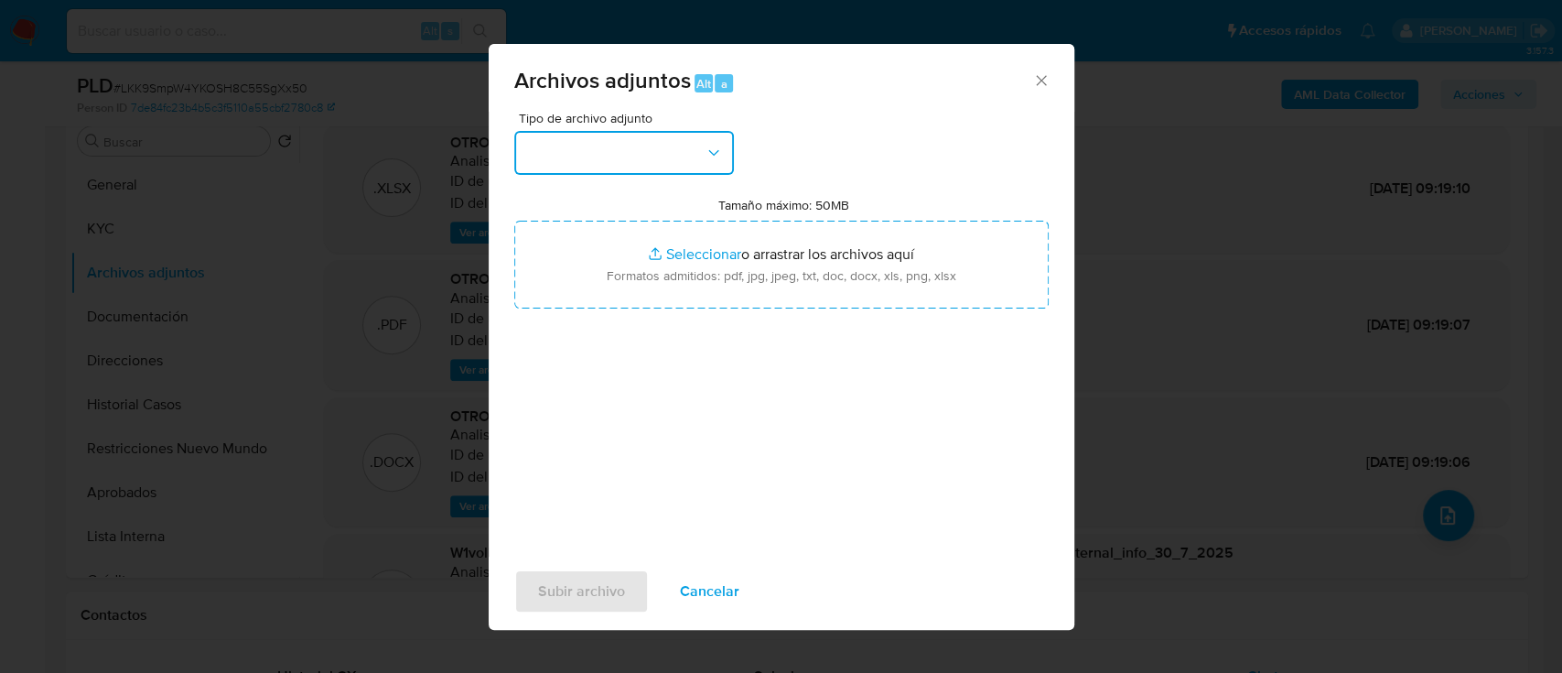
click at [599, 162] on button "button" at bounding box center [624, 153] width 220 height 44
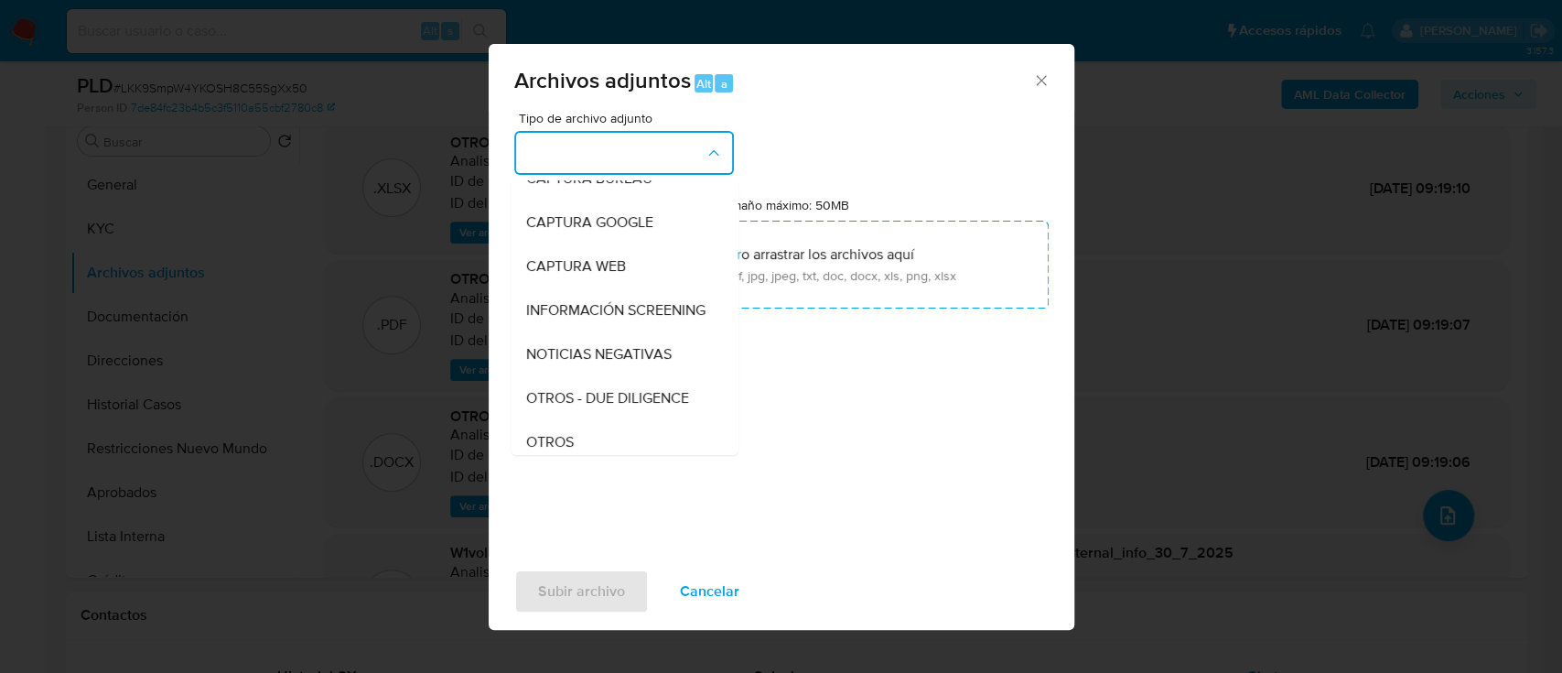
scroll to position [243, 0]
click at [585, 325] on div "OTROS" at bounding box center [618, 310] width 187 height 44
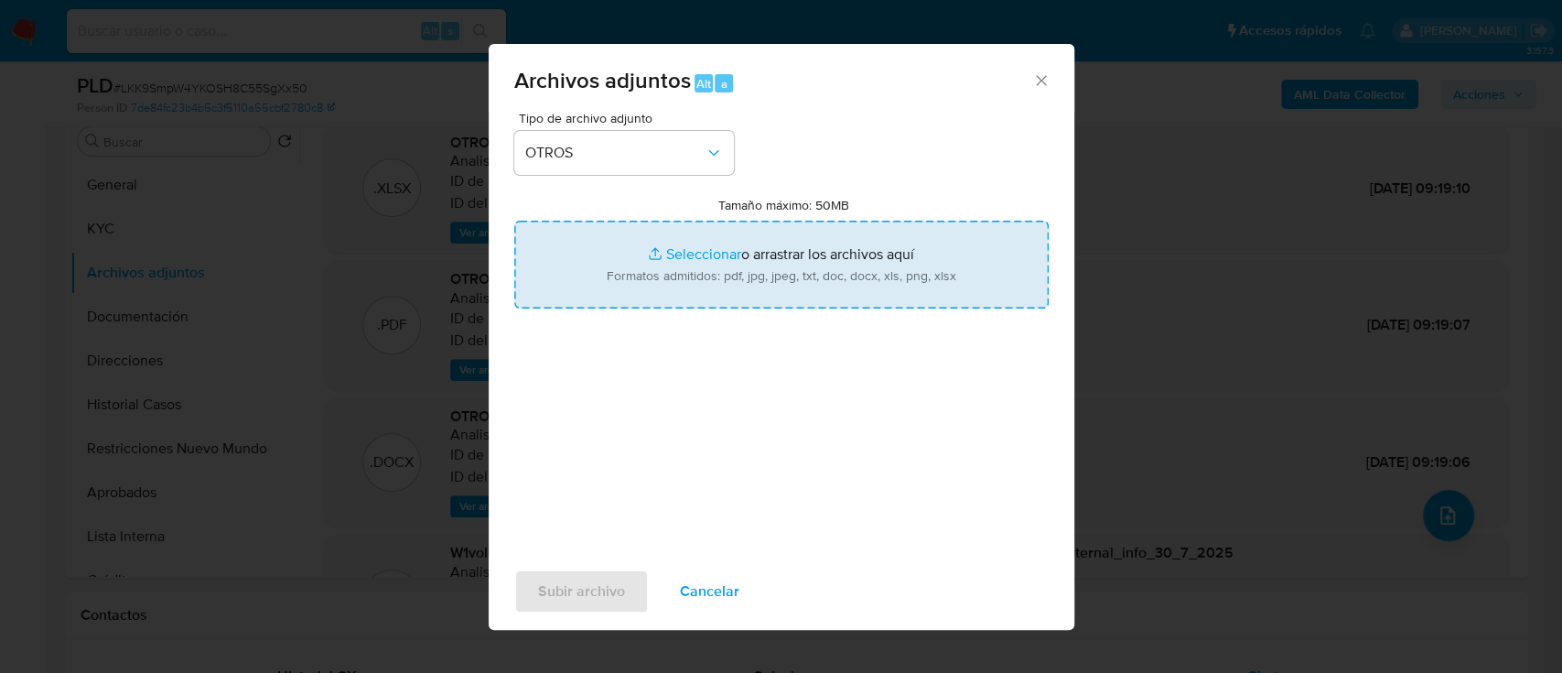
click at [671, 270] on input "Tamaño máximo: 50MB Seleccionar archivos" at bounding box center [781, 265] width 535 height 88
type input "C:\fakepath\79888074 - Movimientos LKK9SmpW4YKOSH8C55SgXx50.xlsx"
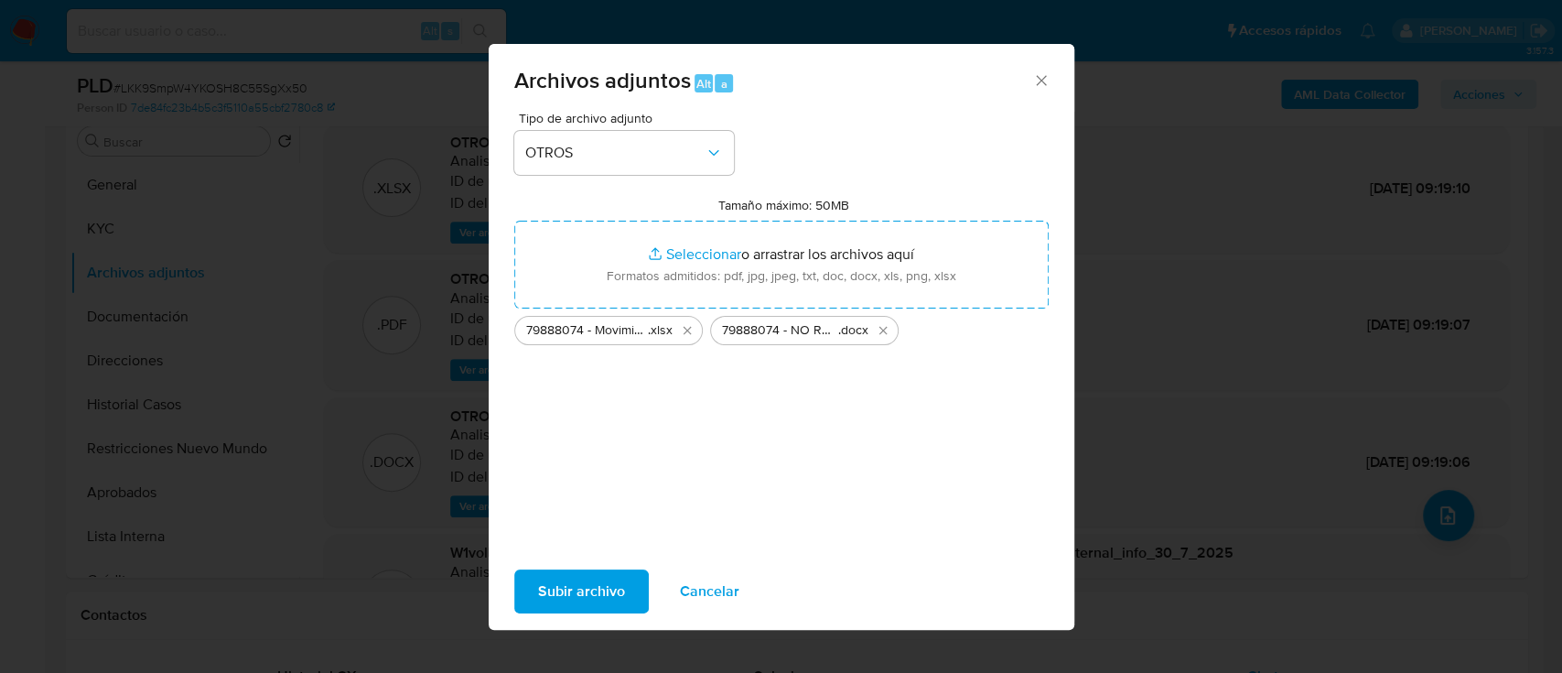
click at [538, 597] on span "Subir archivo" at bounding box center [581, 591] width 87 height 40
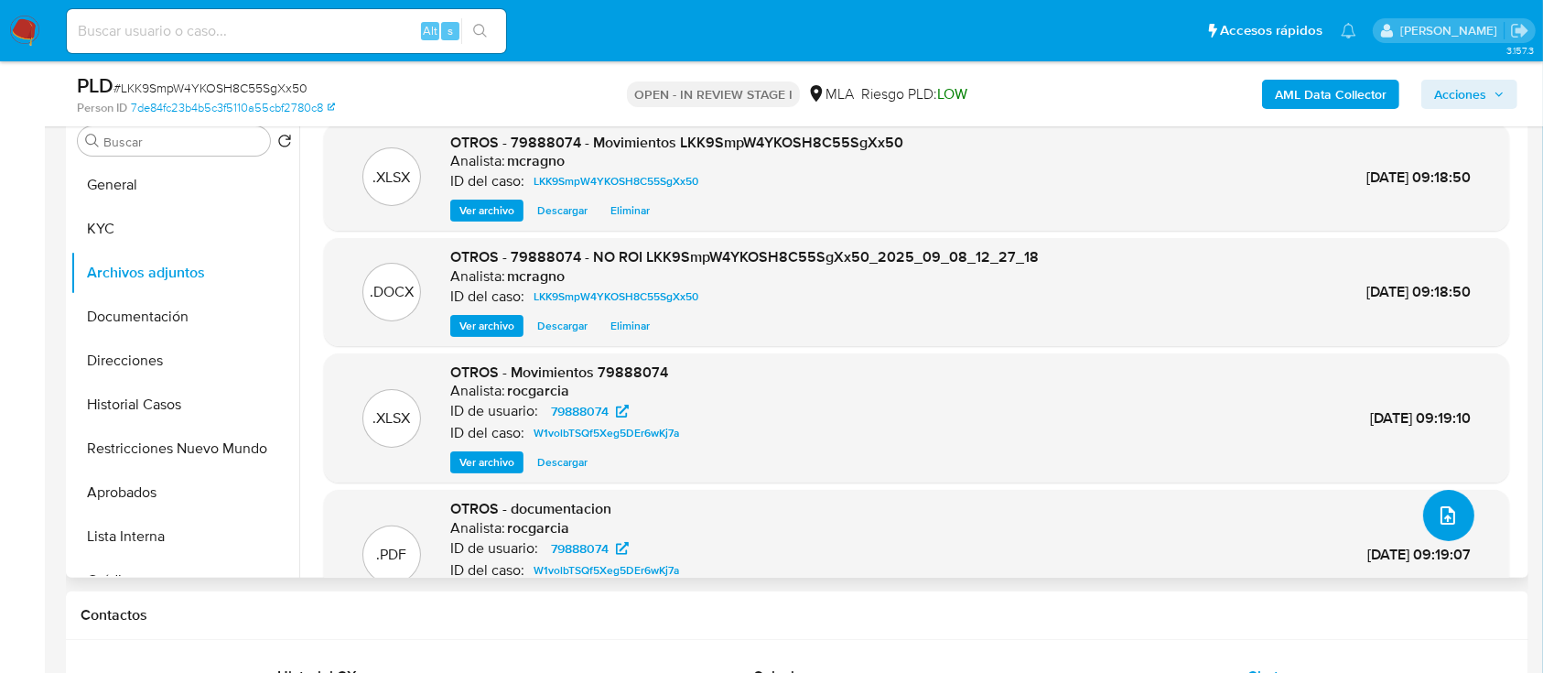
click at [1451, 522] on span "upload-file" at bounding box center [1448, 515] width 22 height 22
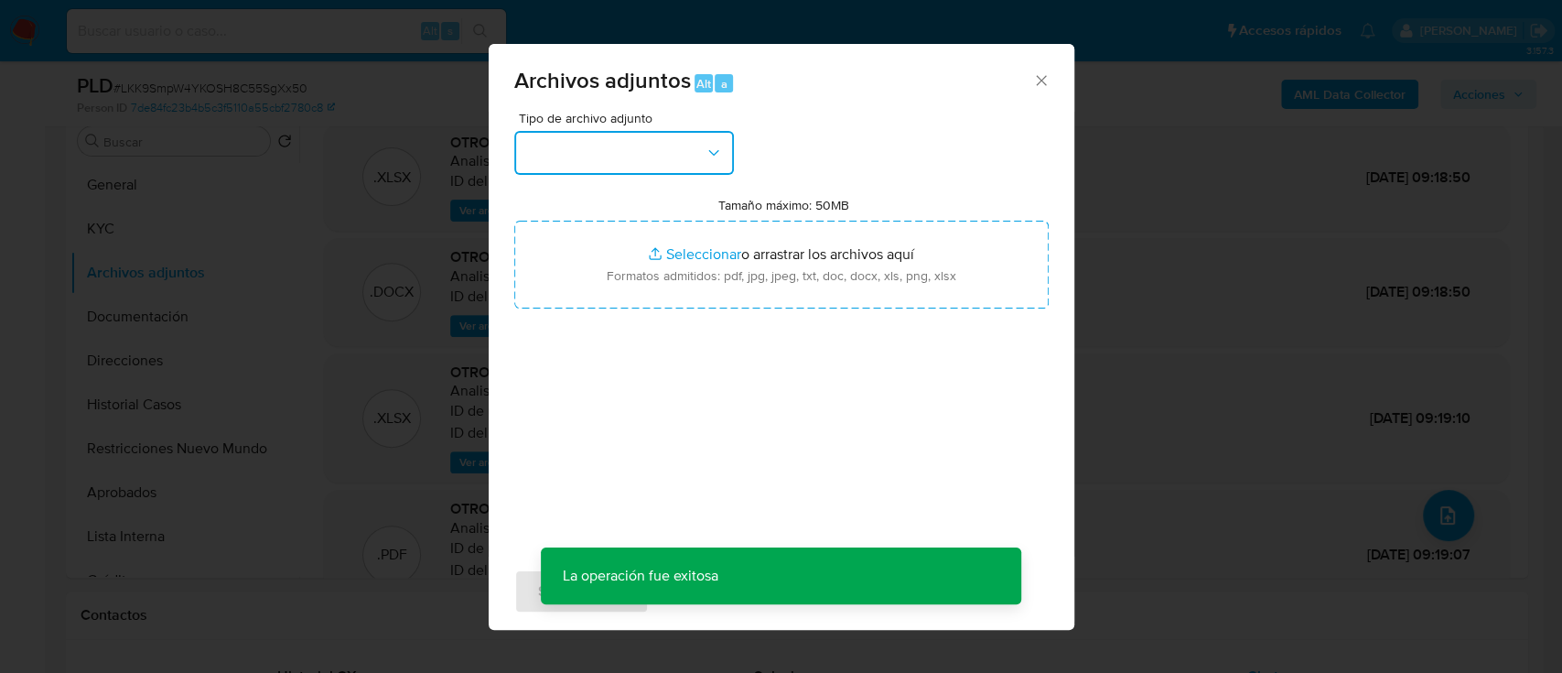
drag, startPoint x: 685, startPoint y: 143, endPoint x: 686, endPoint y: 152, distance: 9.2
click at [686, 152] on button "button" at bounding box center [624, 153] width 220 height 44
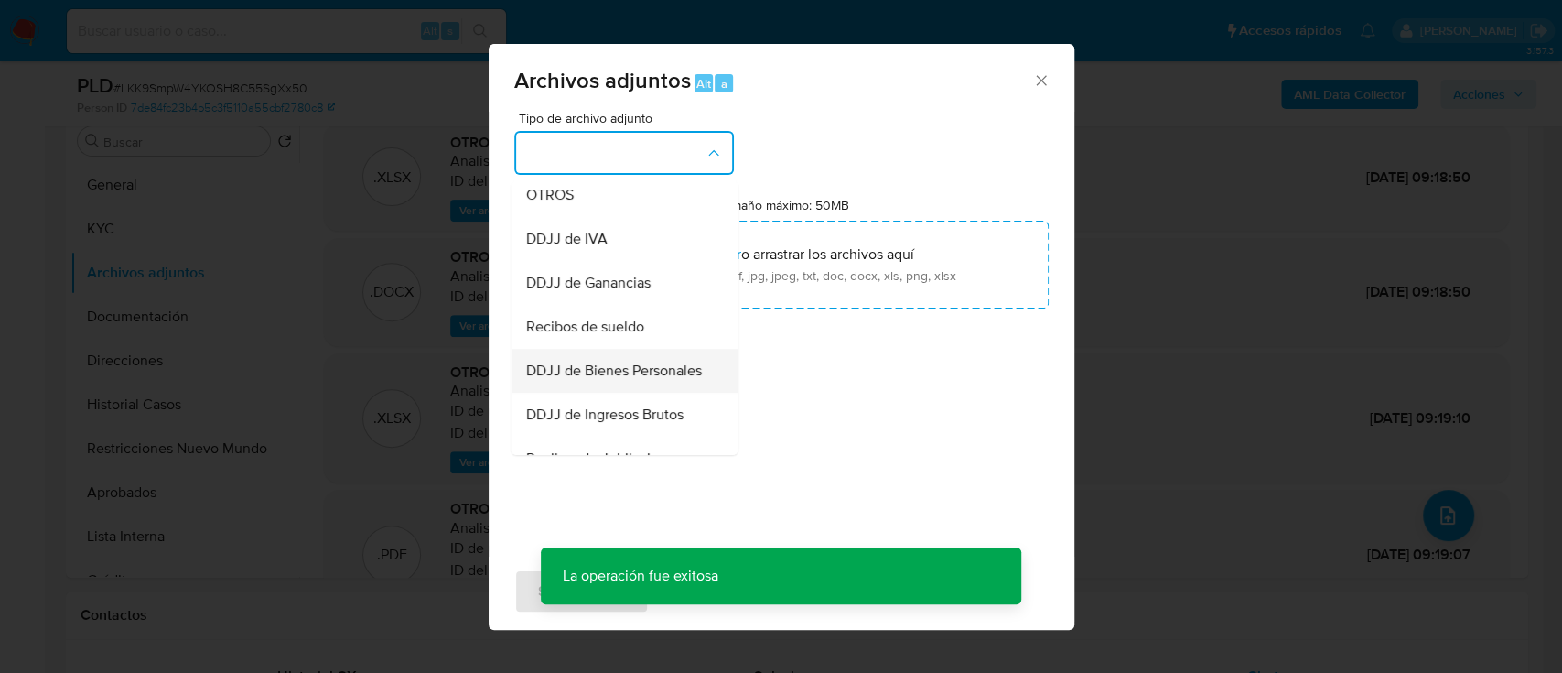
scroll to position [366, 0]
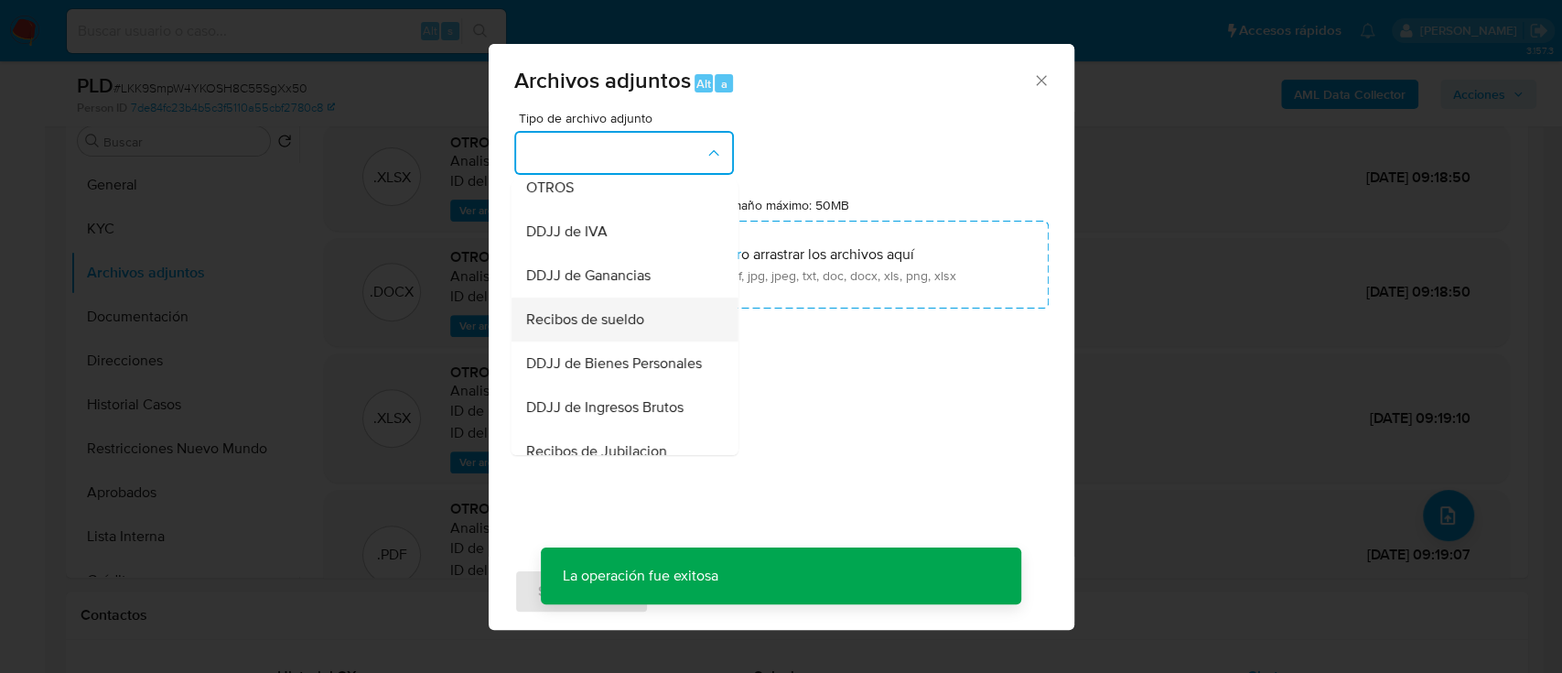
click at [667, 339] on div "Recibos de sueldo" at bounding box center [618, 319] width 187 height 44
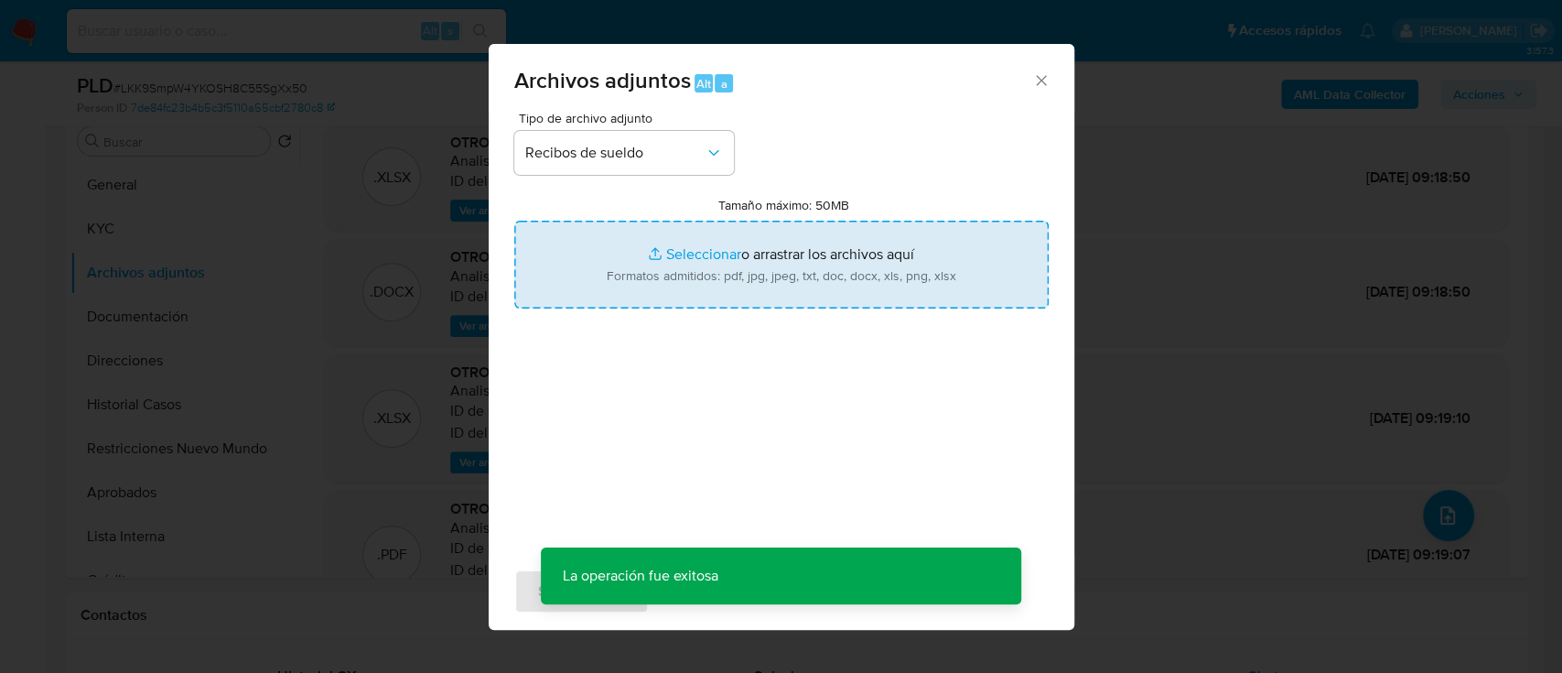
click at [696, 266] on input "Tamaño máximo: 50MB Seleccionar archivos" at bounding box center [781, 265] width 535 height 88
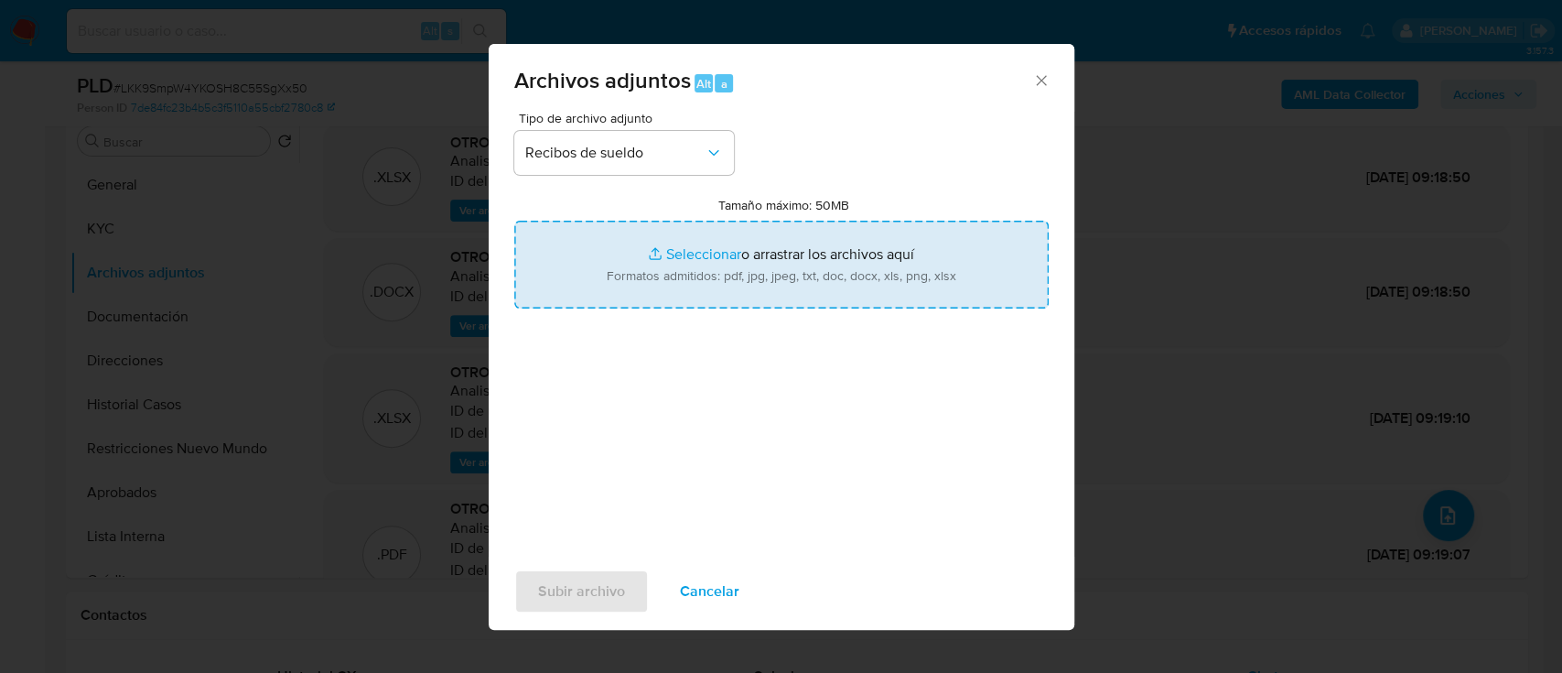
type input "C:\fakepath\79888074 - Recibos de sueldo abri-jul25.pdf"
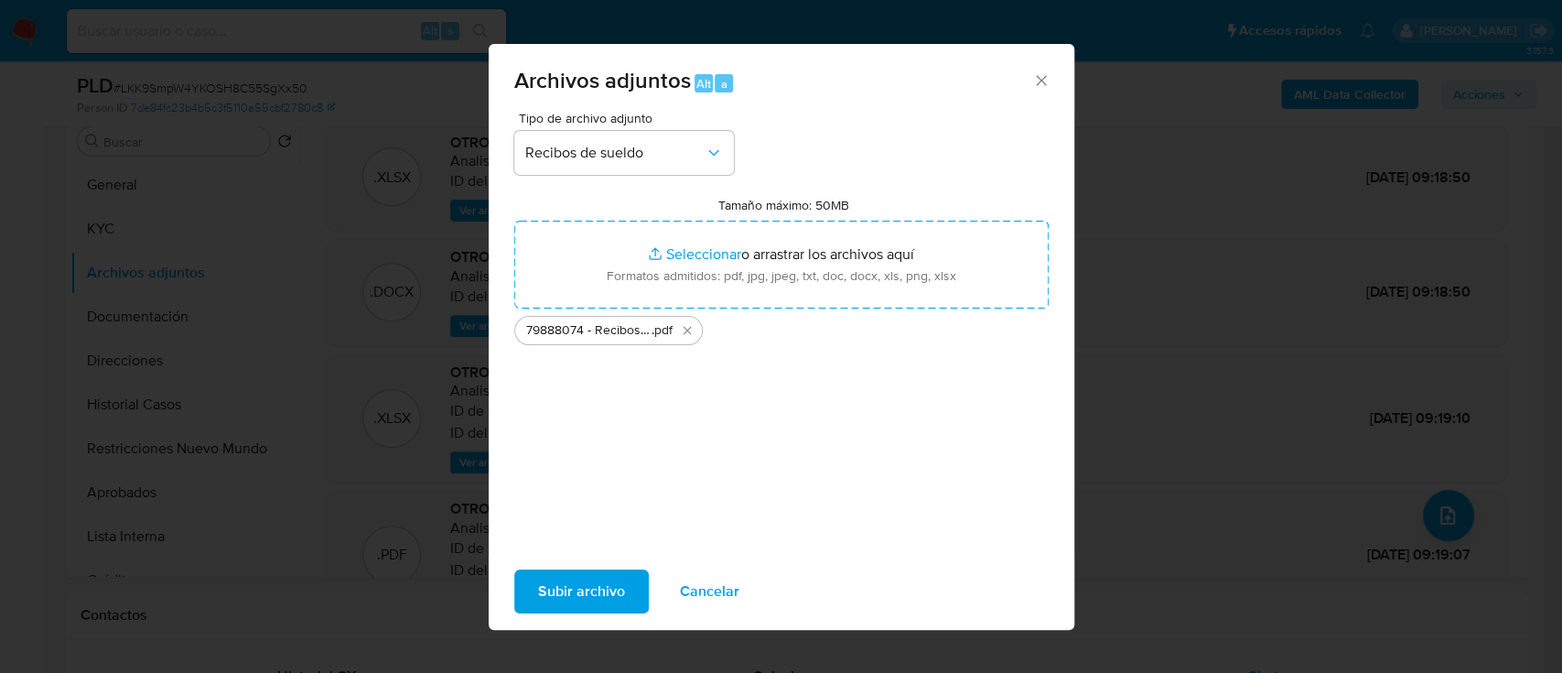
click at [603, 585] on span "Subir archivo" at bounding box center [581, 591] width 87 height 40
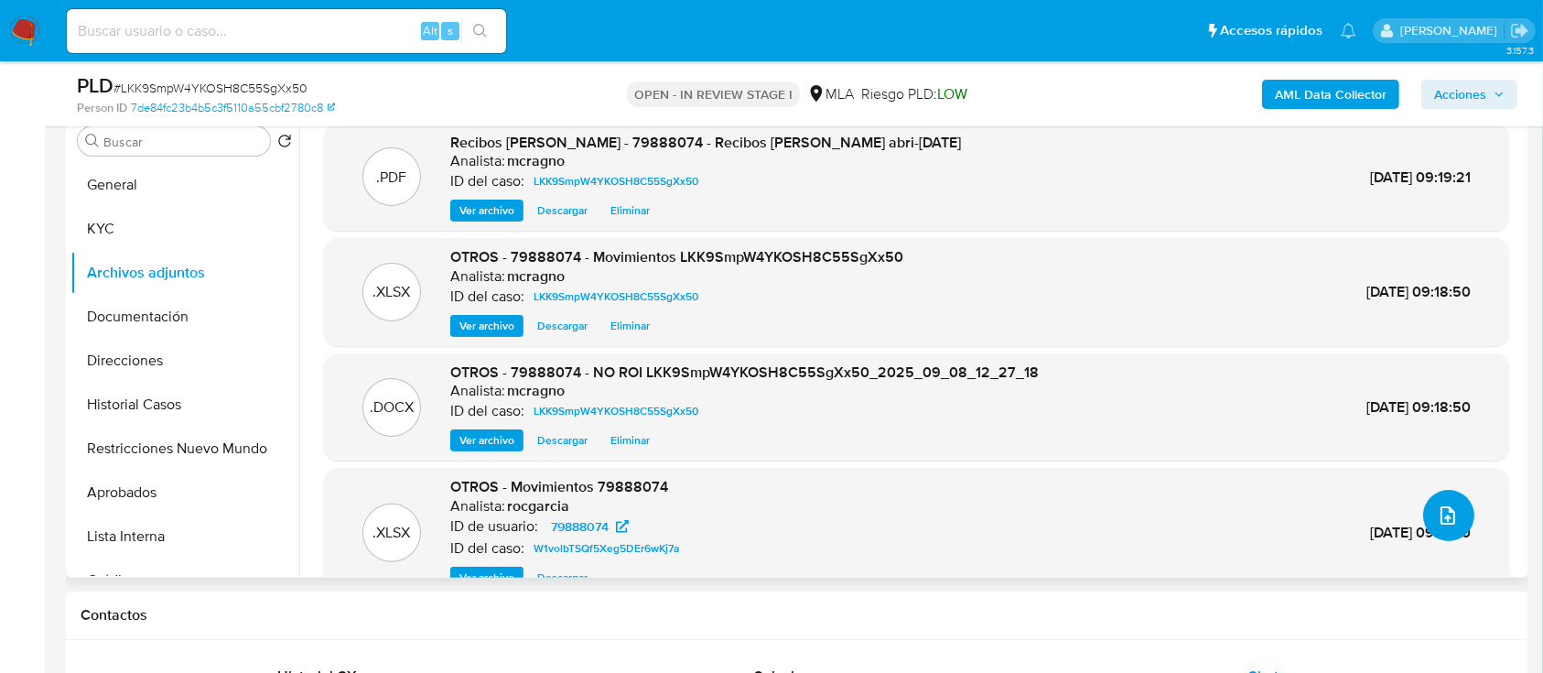
click at [1457, 518] on button "upload-file" at bounding box center [1448, 515] width 51 height 51
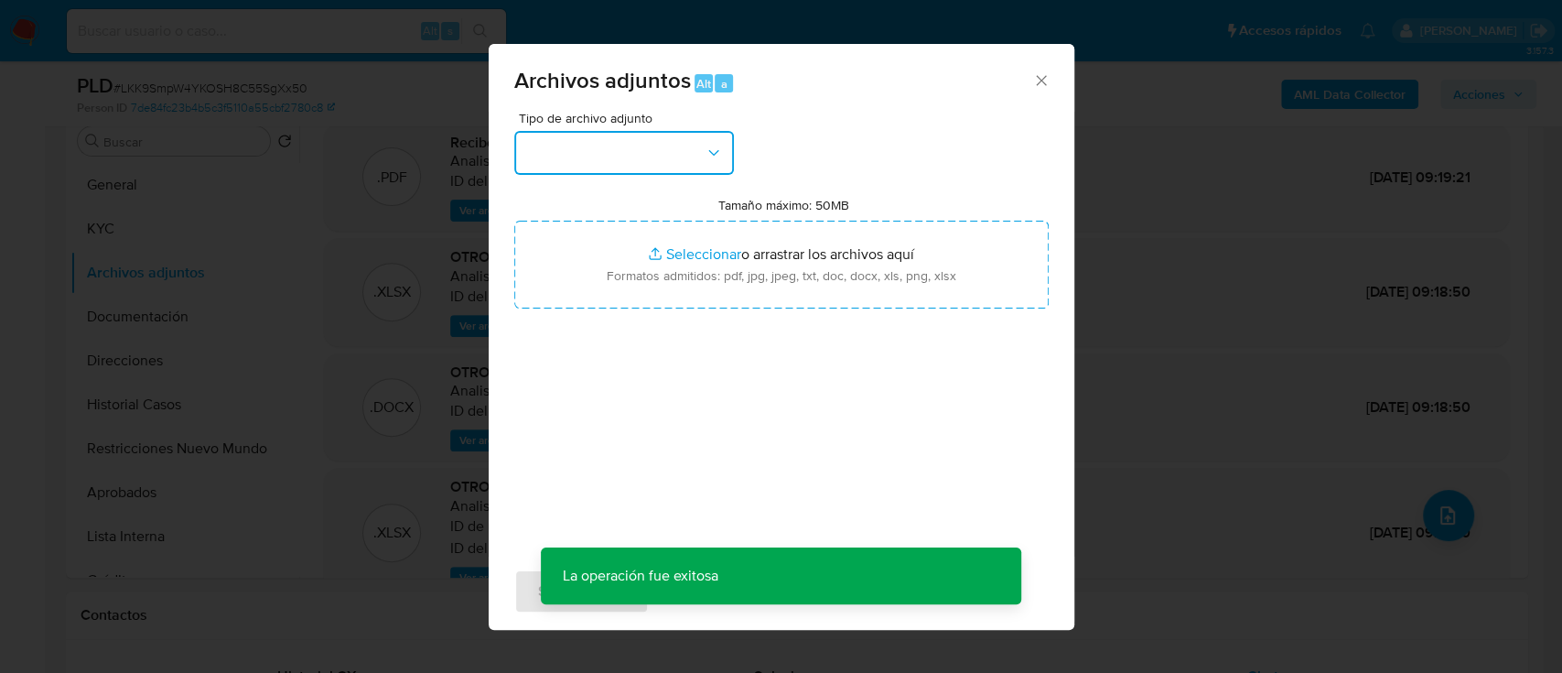
click at [659, 164] on button "button" at bounding box center [624, 153] width 220 height 44
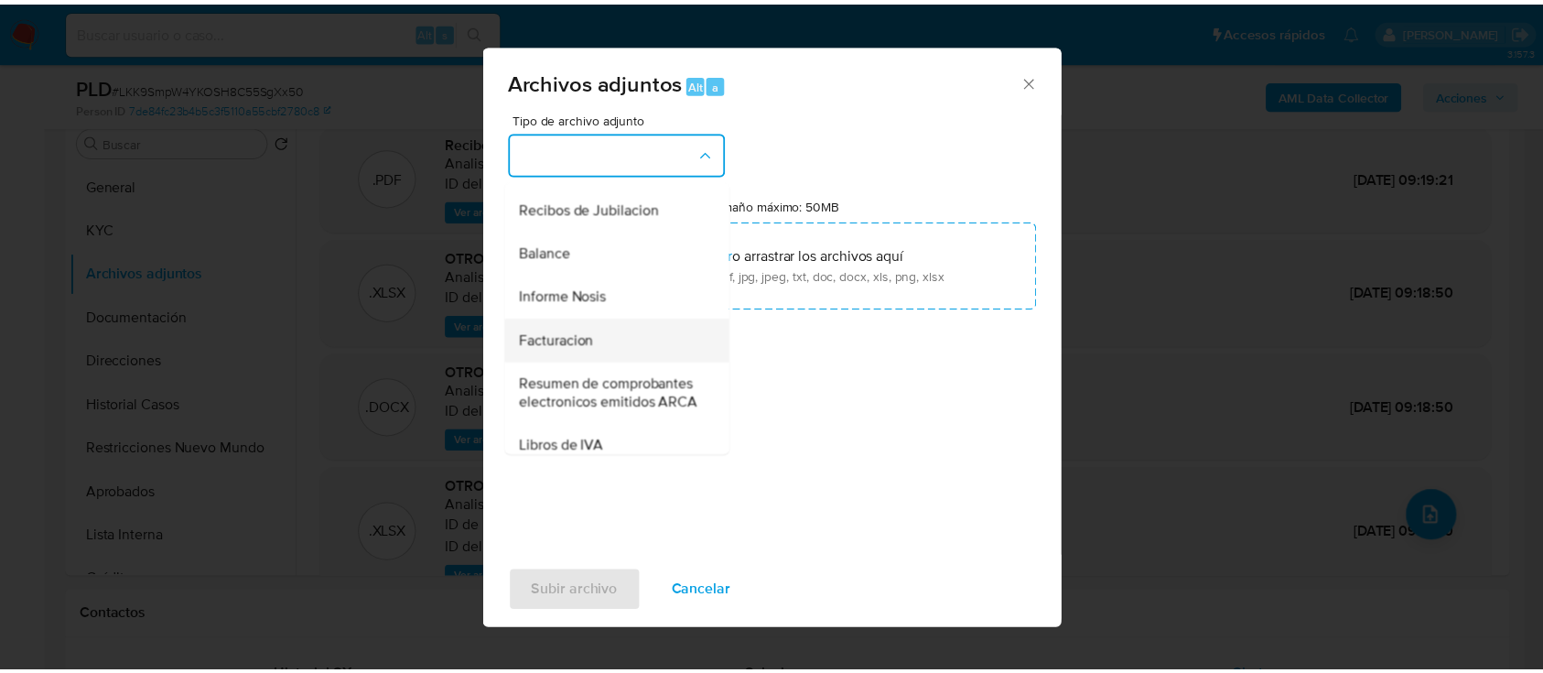
scroll to position [732, 0]
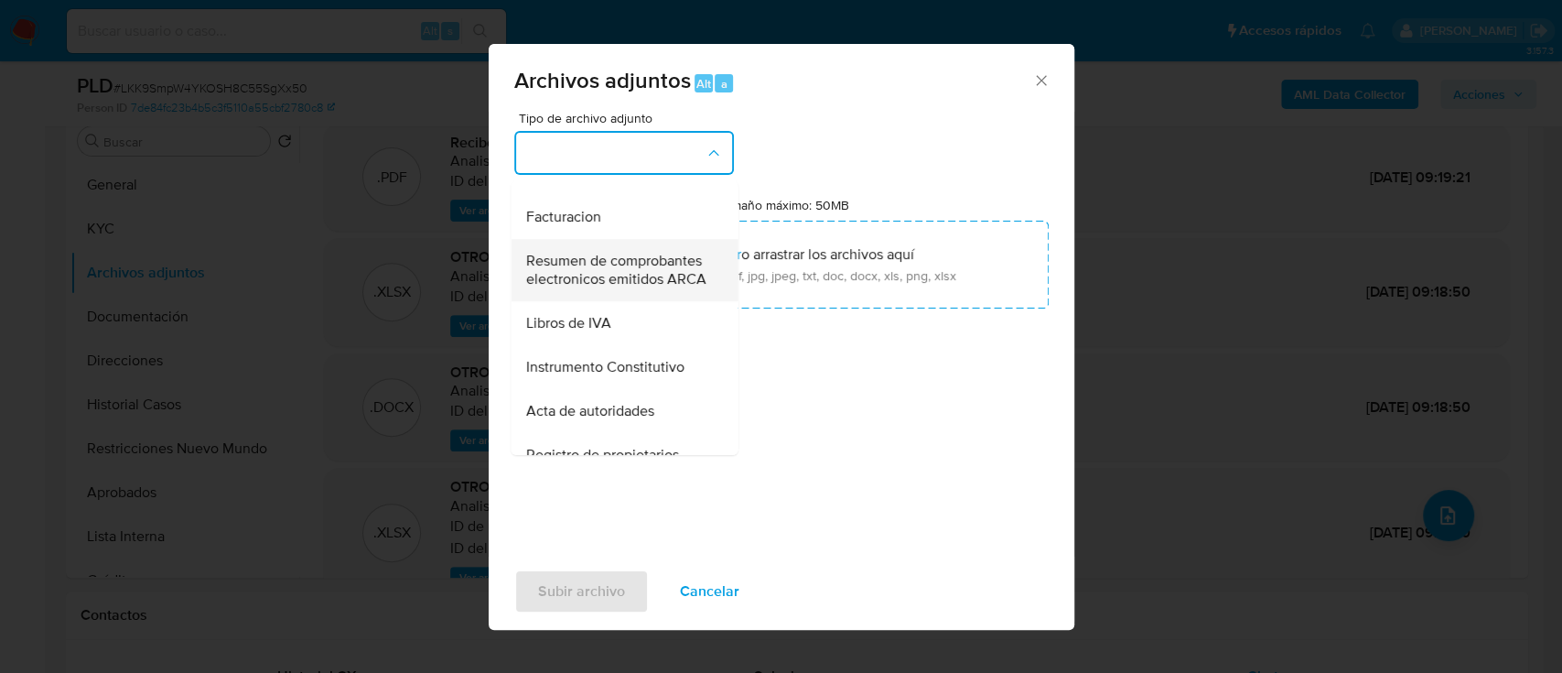
click at [628, 288] on span "Resumen de comprobantes electronicos emitidos ARCA" at bounding box center [618, 270] width 187 height 37
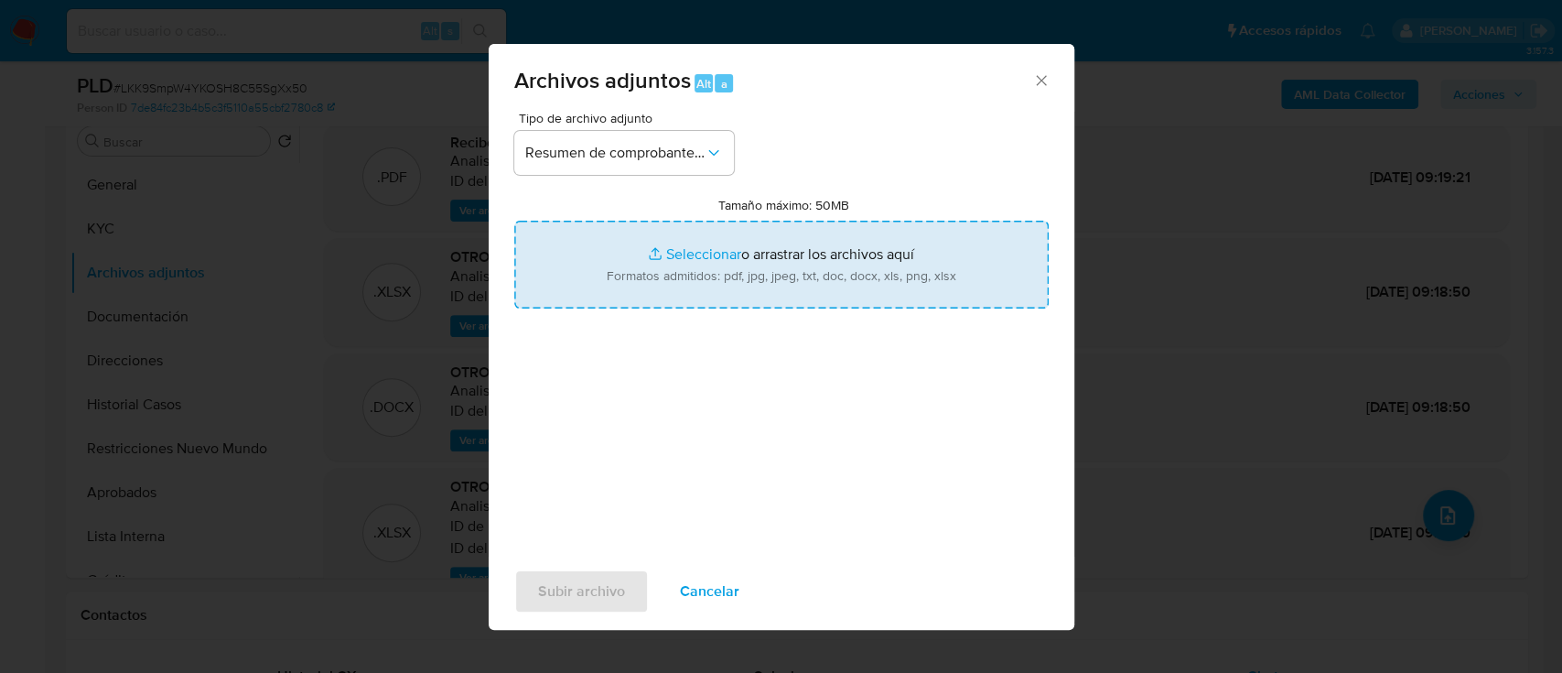
click at [748, 241] on input "Tamaño máximo: 50MB Seleccionar archivos" at bounding box center [781, 265] width 535 height 88
type input "C:\fakepath\79888074 - Comprobantes electronicos 2024-2025.pdf"
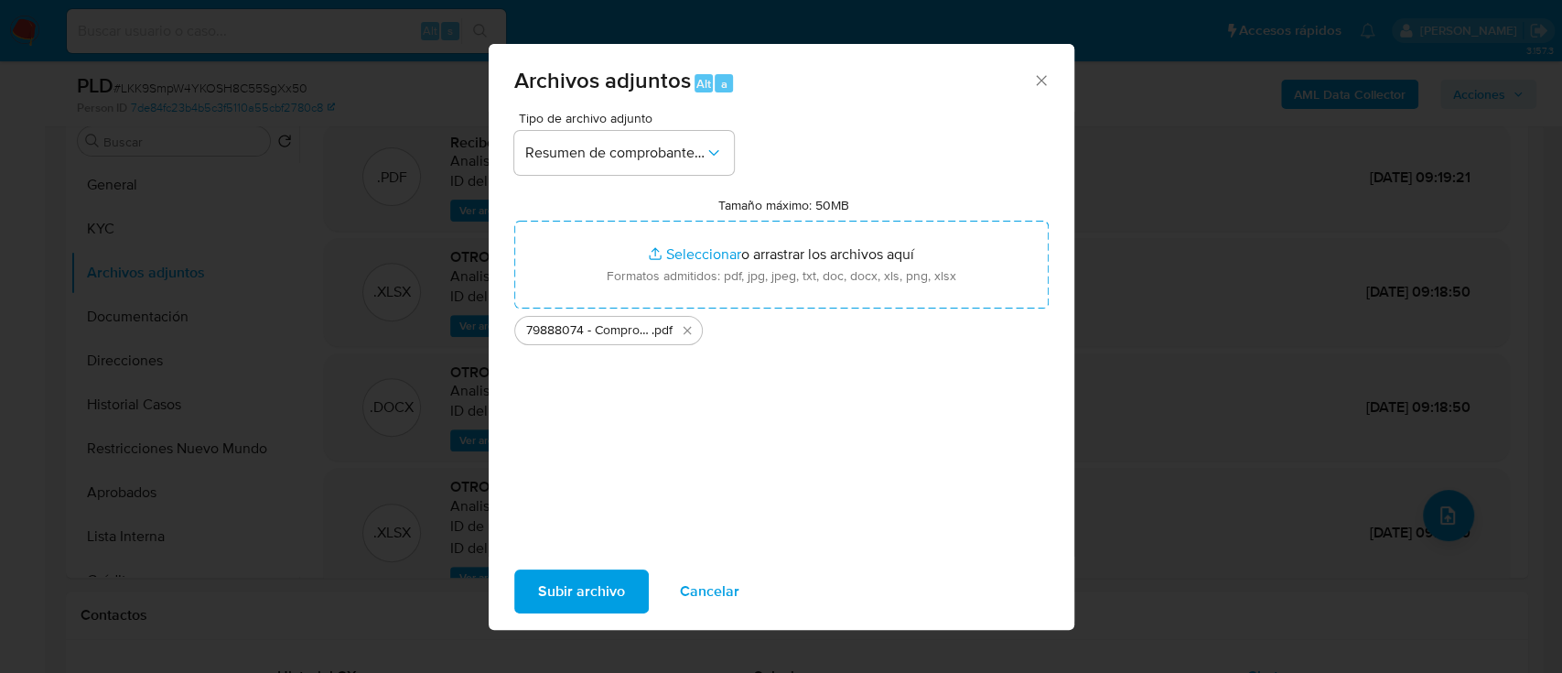
click at [542, 610] on span "Subir archivo" at bounding box center [581, 591] width 87 height 40
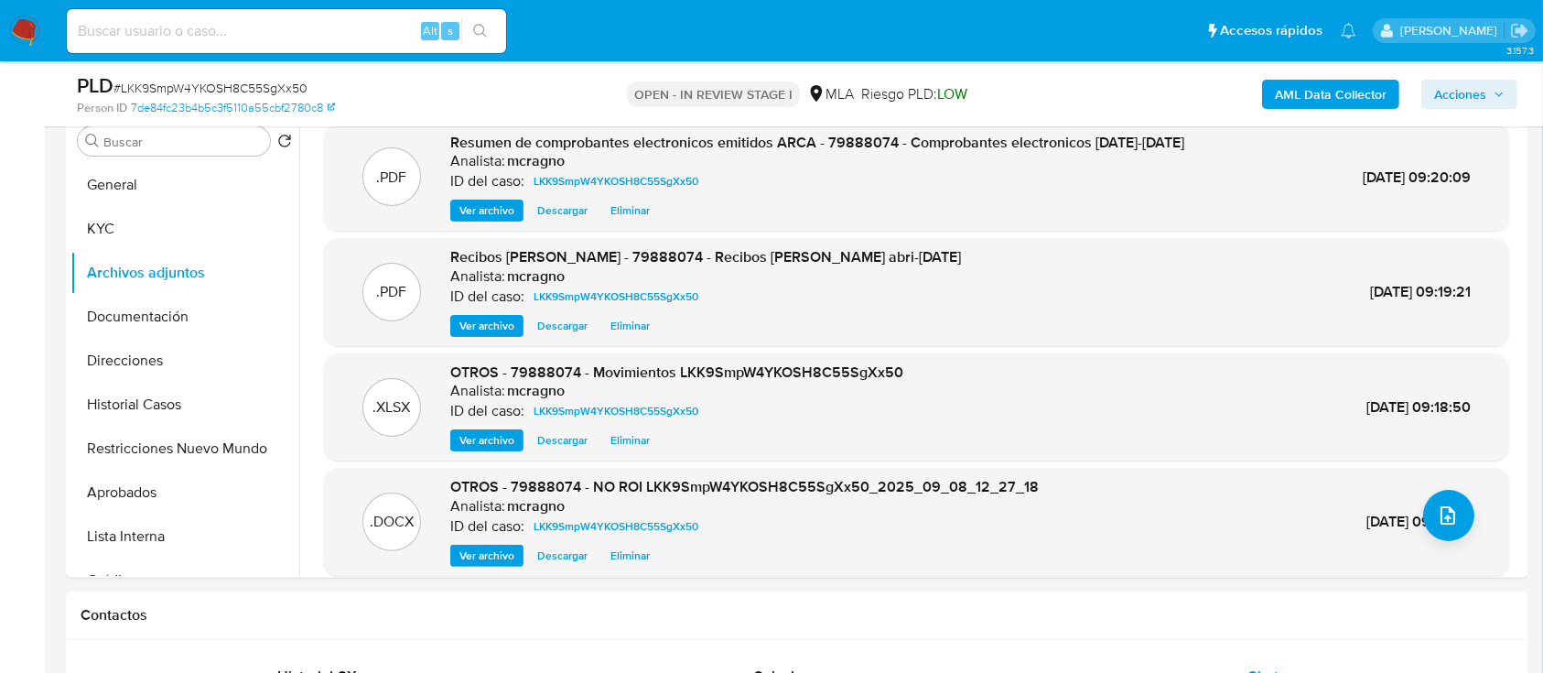
drag, startPoint x: 1492, startPoint y: 100, endPoint x: 1458, endPoint y: 108, distance: 34.9
click at [1491, 100] on span "Acciones" at bounding box center [1469, 94] width 70 height 26
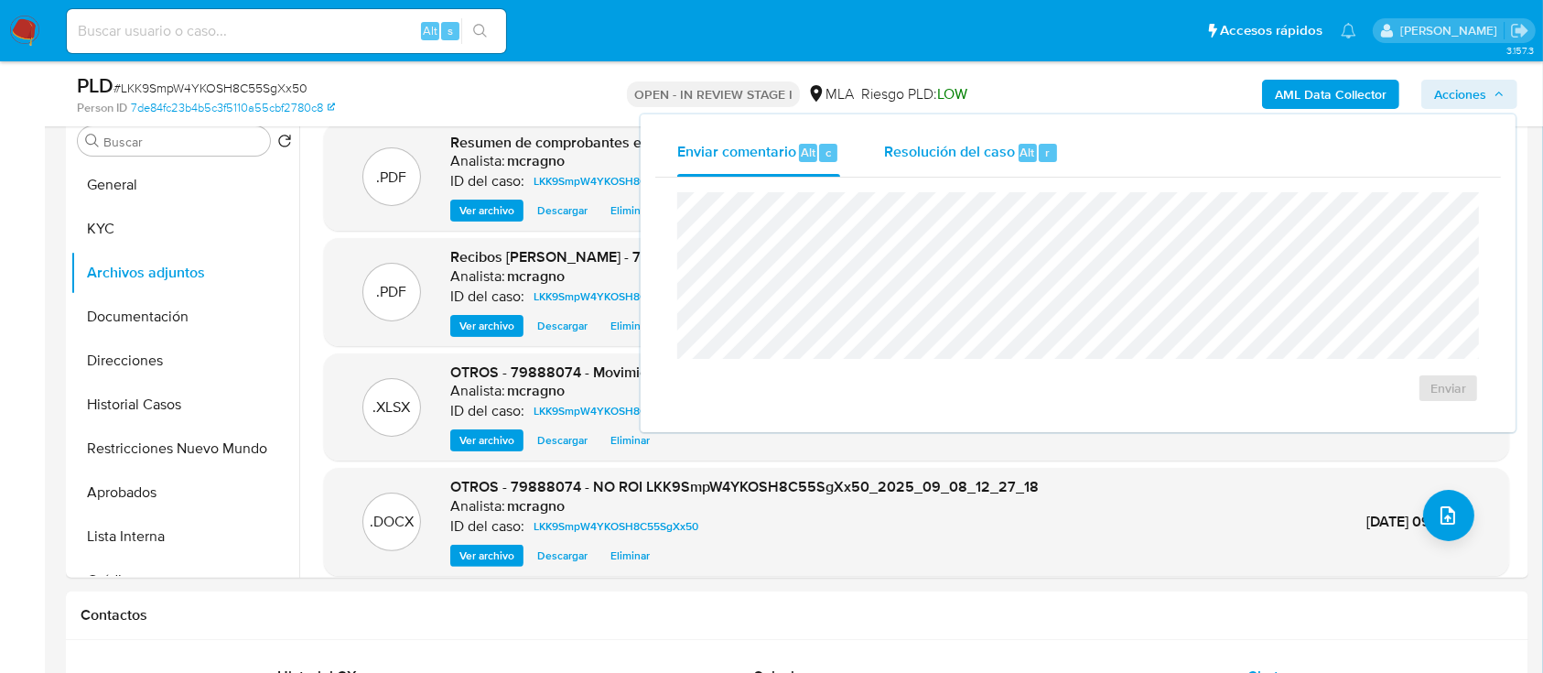
click at [978, 161] on span "Resolución del caso" at bounding box center [949, 151] width 131 height 21
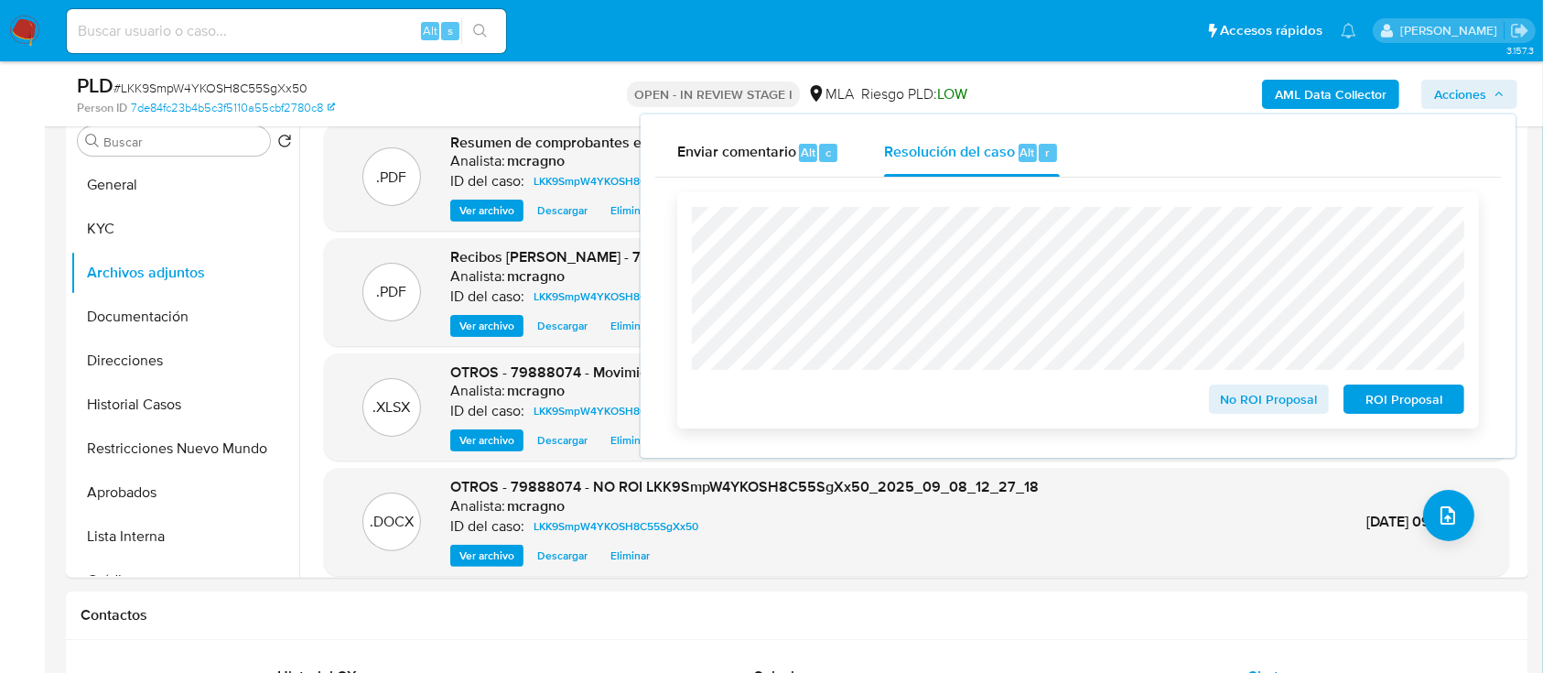
click at [1228, 393] on span "No ROI Proposal" at bounding box center [1269, 399] width 95 height 26
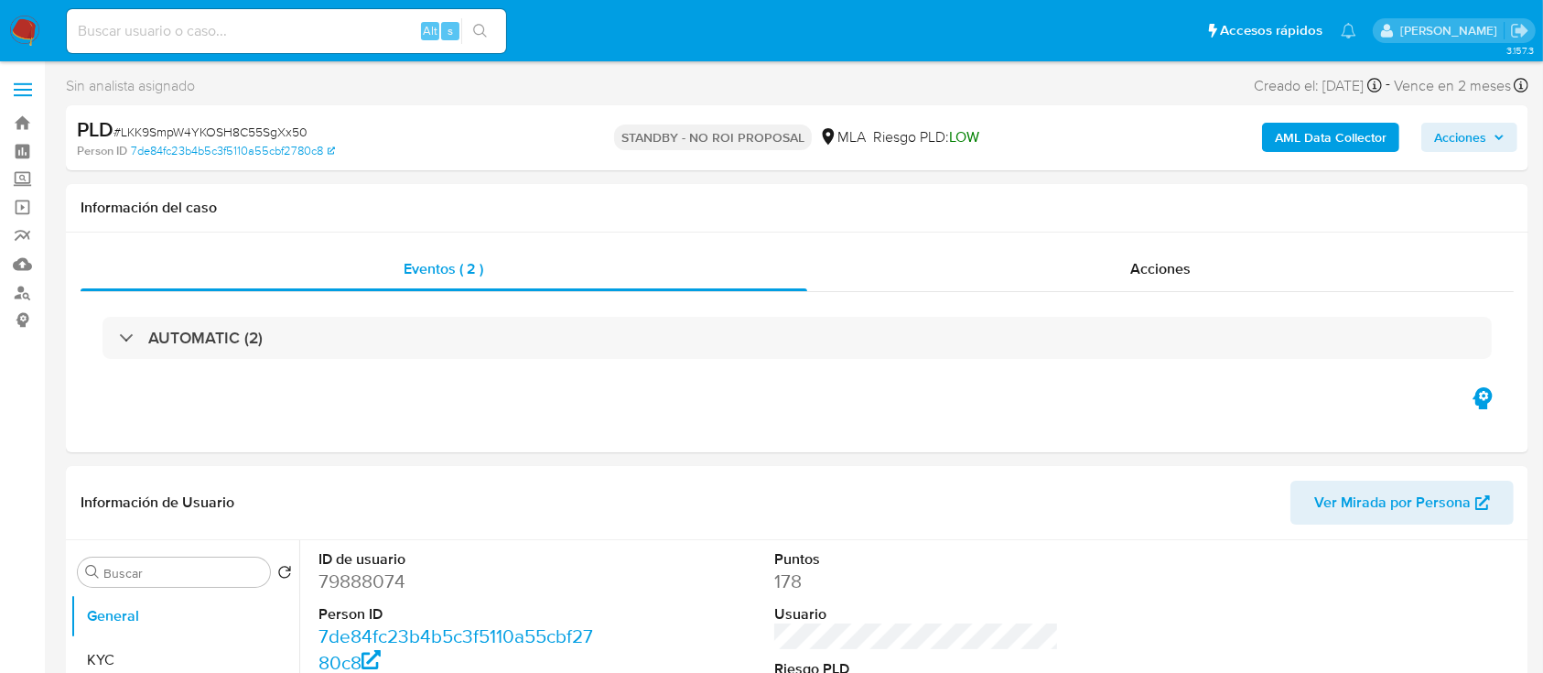
select select "10"
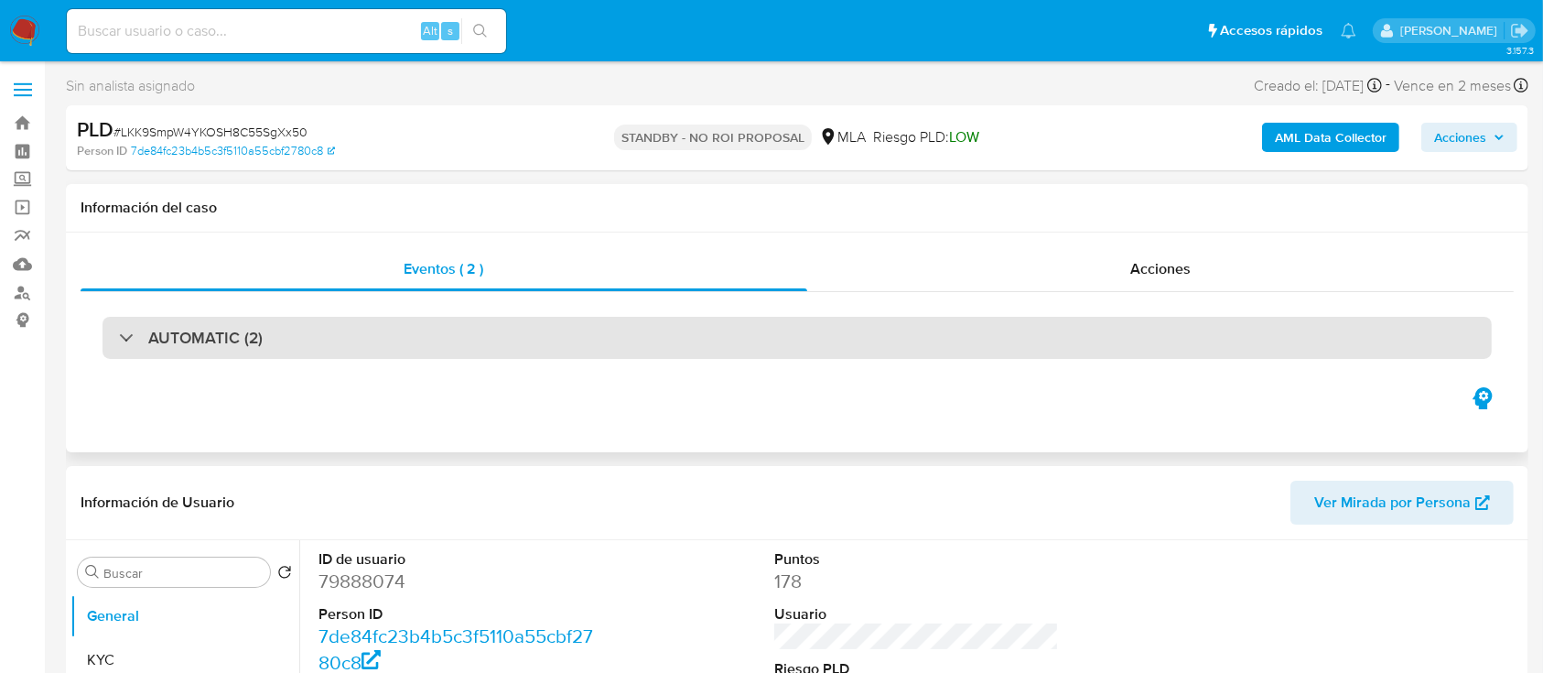
click at [1194, 334] on div "AUTOMATIC (2)" at bounding box center [797, 338] width 1389 height 42
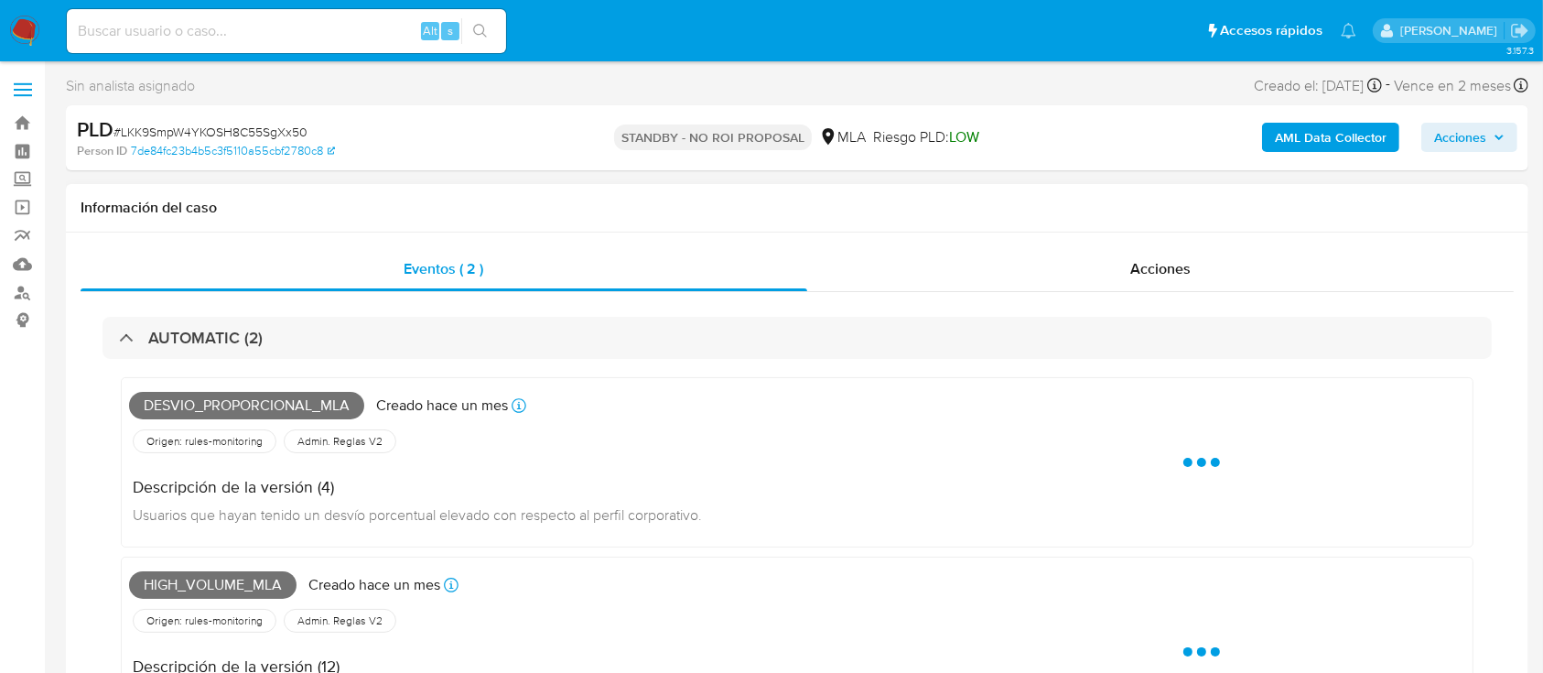
click at [1180, 294] on div "AUTOMATIC (2) Desvio_proporcional_mla Creado [DATE] Creado: [DATE] 12:37:04 Ori…" at bounding box center [797, 545] width 1433 height 507
click at [1159, 274] on span "Acciones" at bounding box center [1160, 268] width 60 height 21
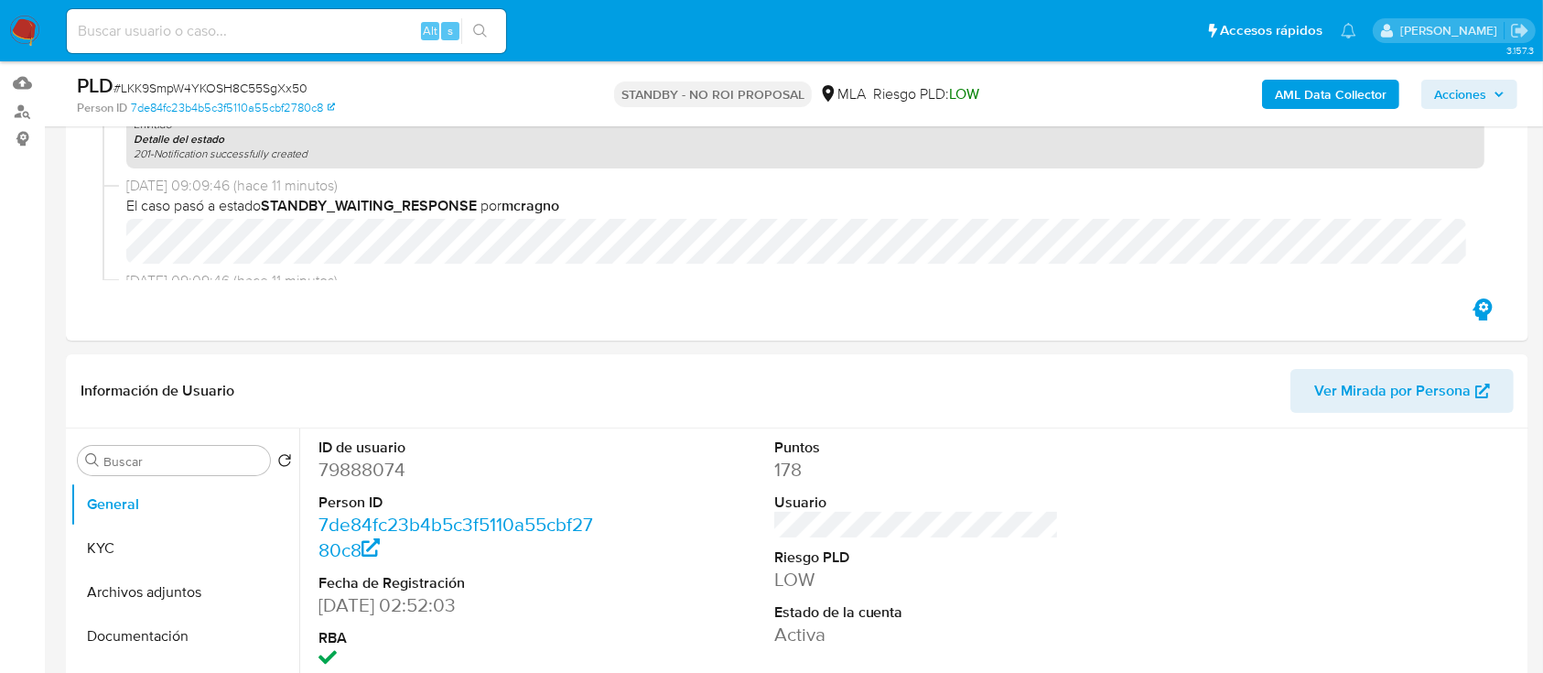
scroll to position [366, 0]
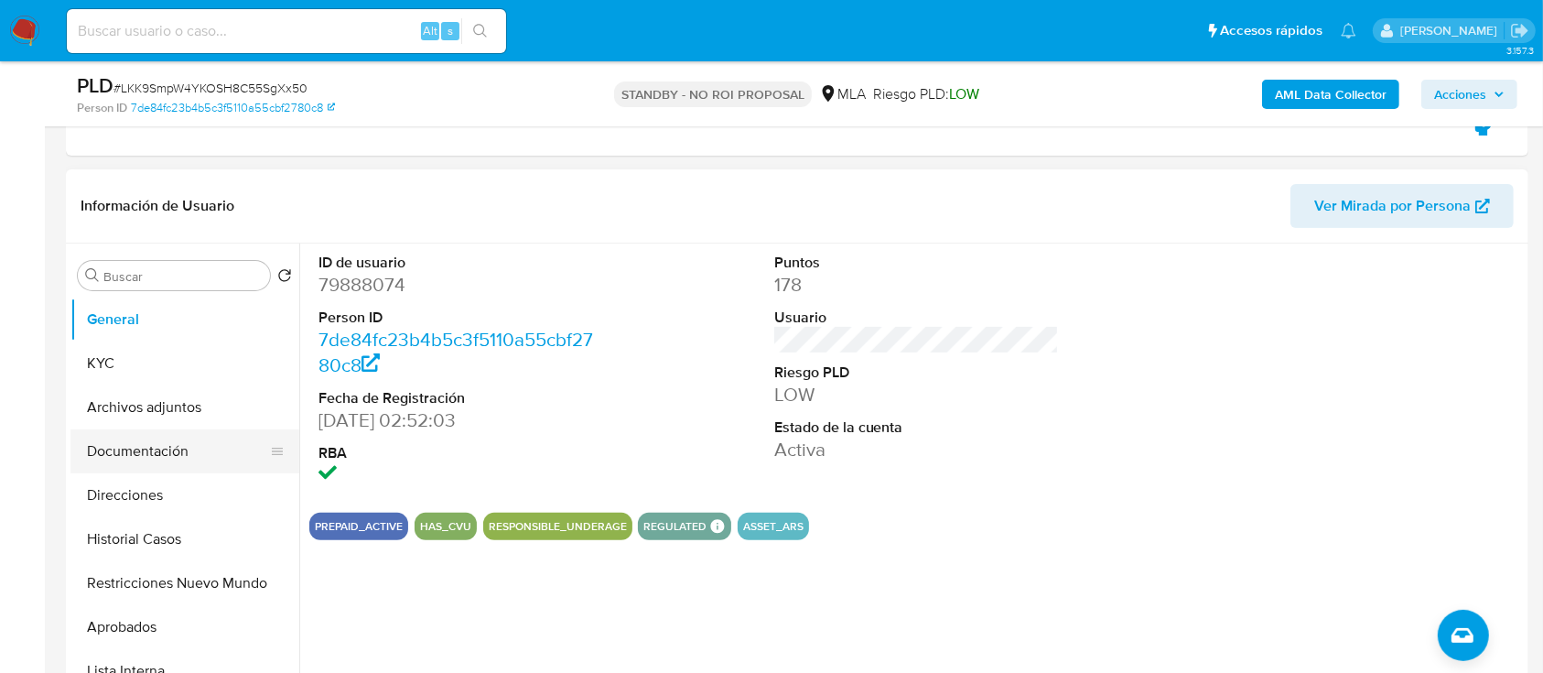
click at [123, 434] on button "Documentación" at bounding box center [177, 451] width 214 height 44
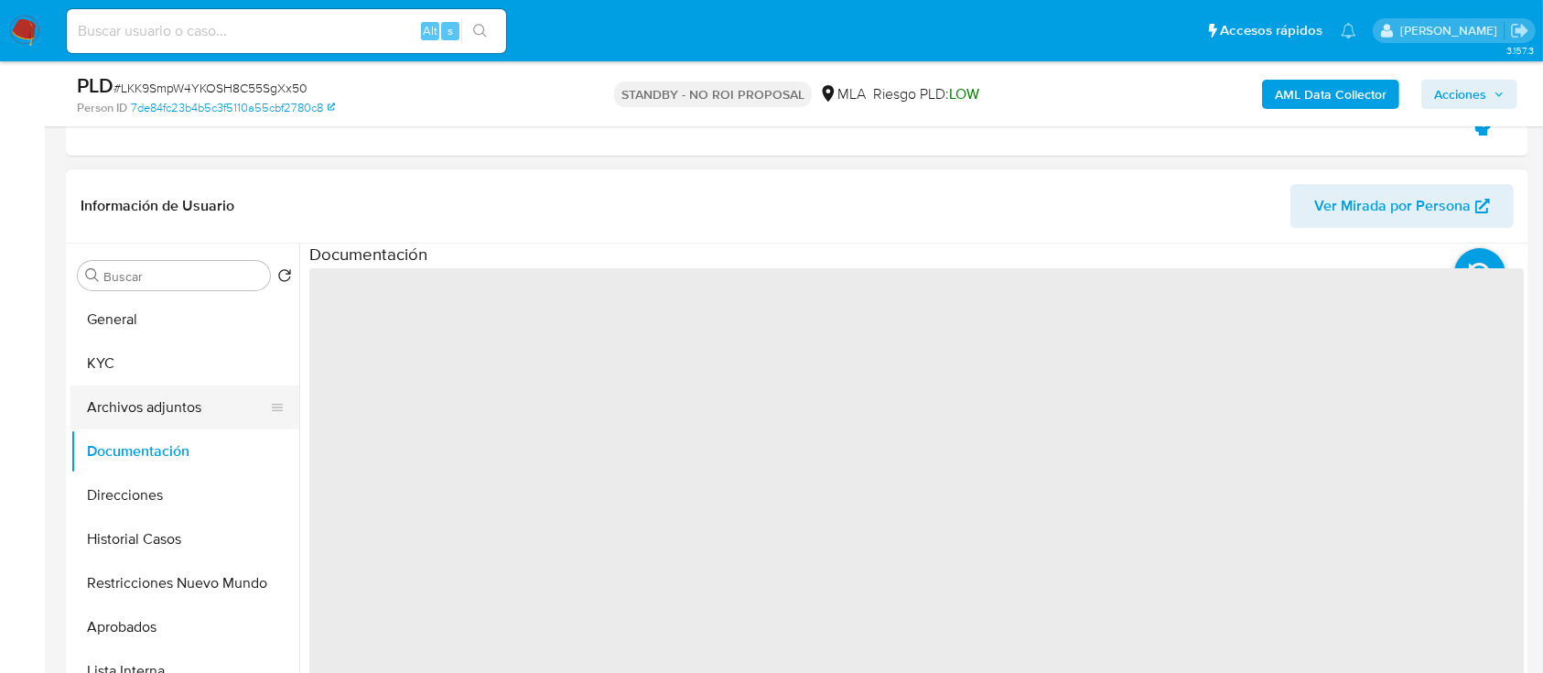
click at [128, 416] on button "Archivos adjuntos" at bounding box center [177, 407] width 214 height 44
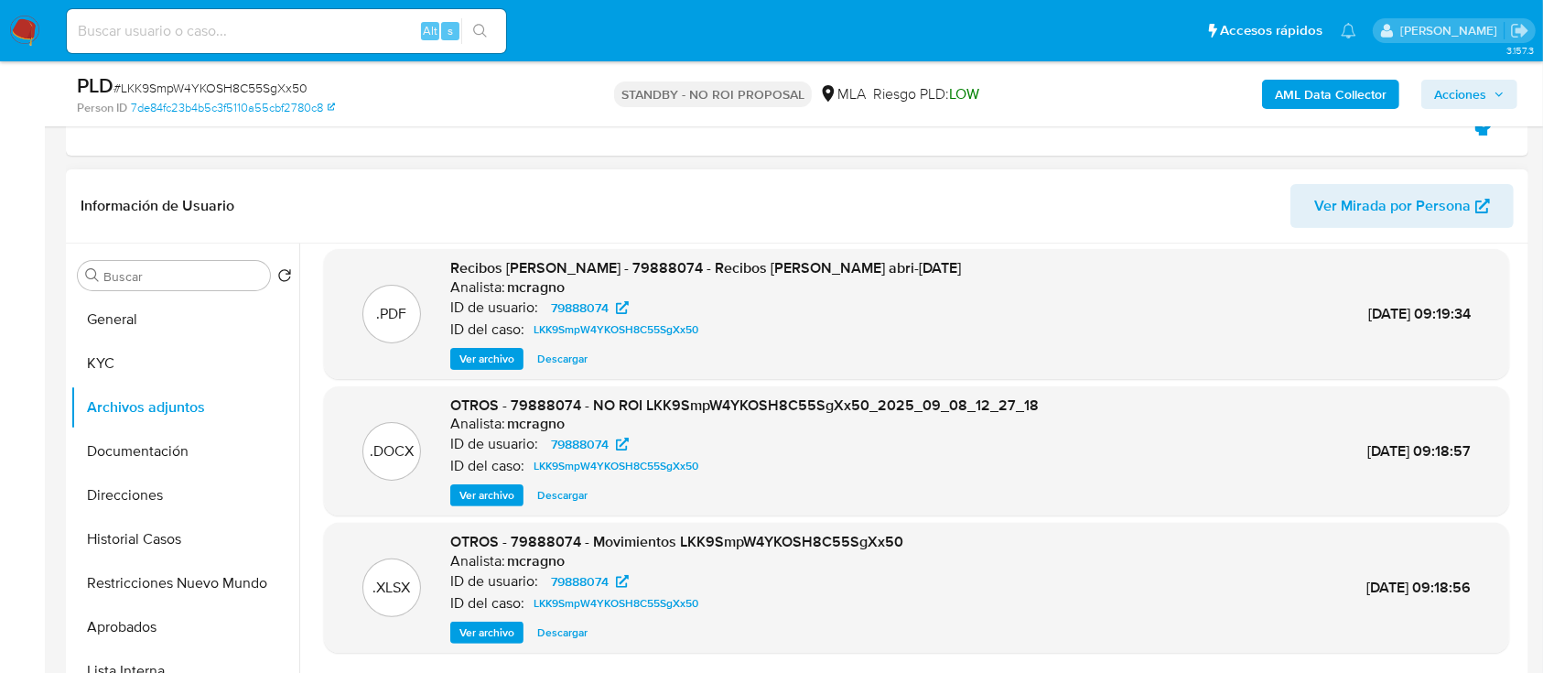
scroll to position [154, 0]
